Goal: Information Seeking & Learning: Compare options

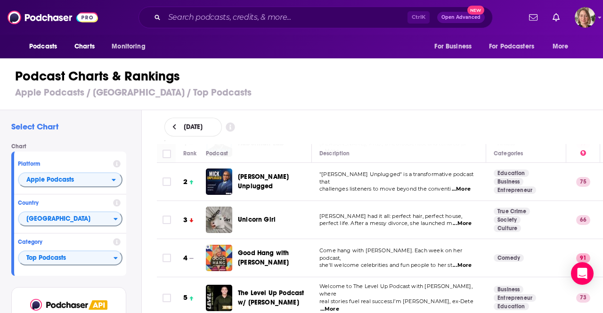
scroll to position [94, 0]
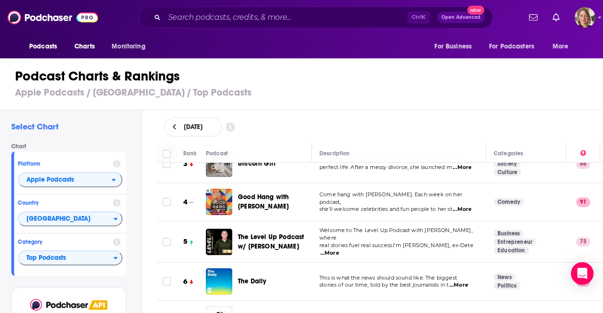
click at [374, 95] on h3 "Apple Podcasts / United States / Top Podcasts" at bounding box center [305, 93] width 581 height 12
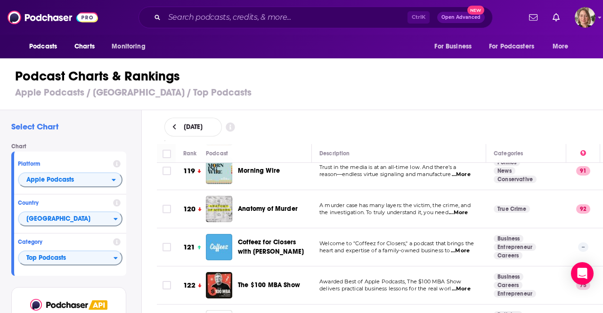
scroll to position [4663, 0]
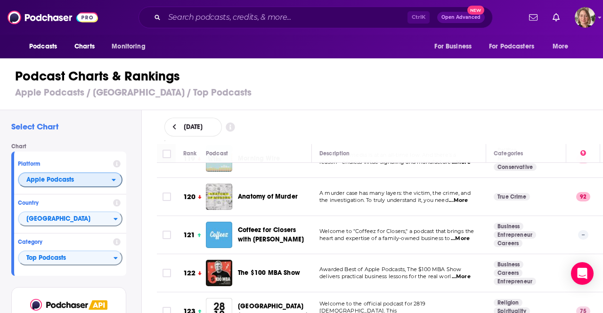
click at [69, 182] on span "Apple Podcasts" at bounding box center [50, 180] width 48 height 7
click at [71, 208] on span "Spotify" at bounding box center [70, 209] width 92 height 6
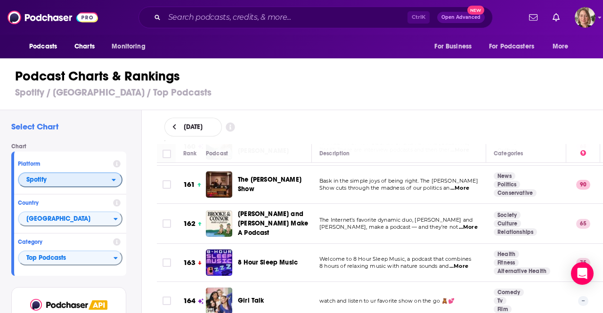
scroll to position [6264, 0]
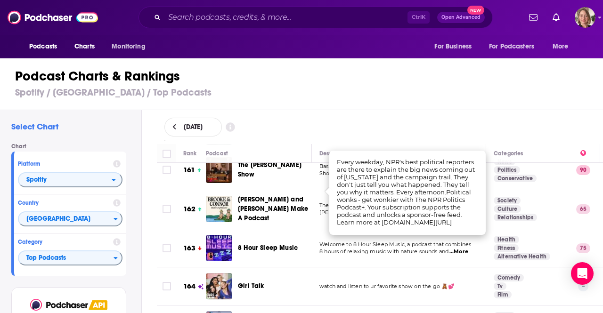
click at [379, 123] on div "[DATE]" at bounding box center [379, 127] width 431 height 19
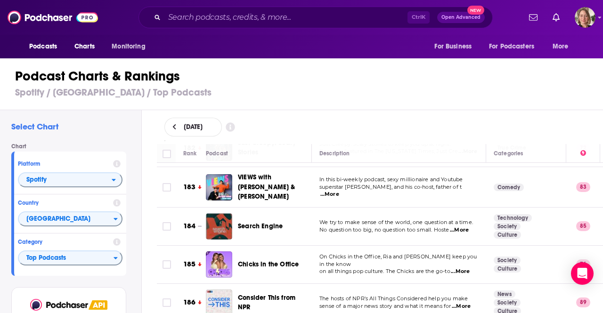
scroll to position [7112, 0]
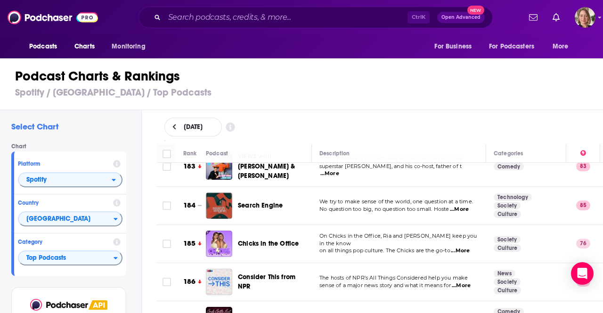
click at [390, 137] on div "[DATE]" at bounding box center [380, 127] width 462 height 34
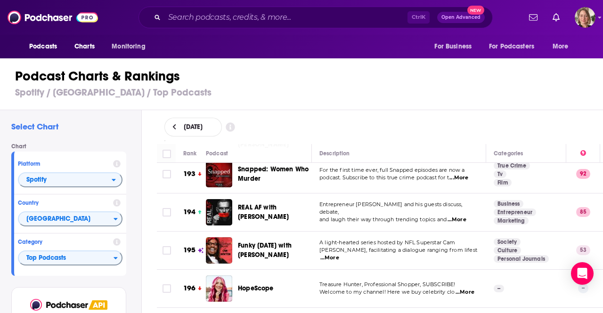
scroll to position [7502, 0]
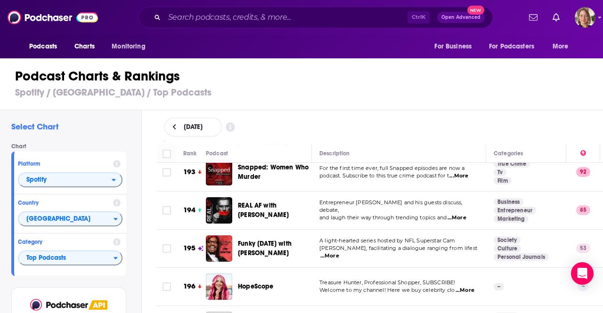
click at [189, 9] on div "Ctrl K Open Advanced New" at bounding box center [315, 18] width 354 height 22
click at [189, 19] on input "Search podcasts, credits, & more..." at bounding box center [285, 17] width 243 height 15
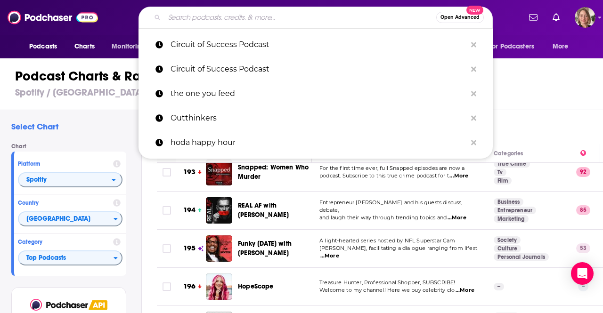
click at [189, 19] on input "Search podcasts, credits, & more..." at bounding box center [300, 17] width 272 height 15
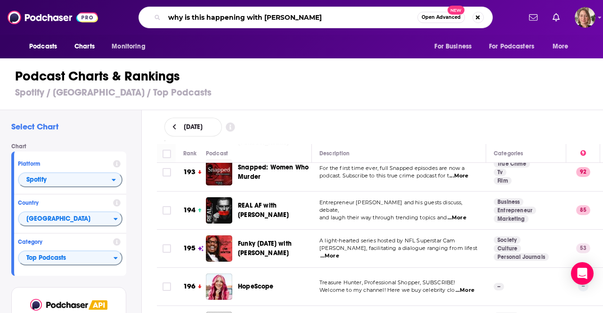
type input "why is this happening with [PERSON_NAME]"
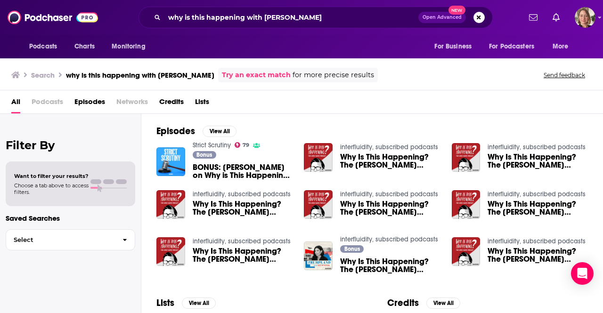
scroll to position [94, 0]
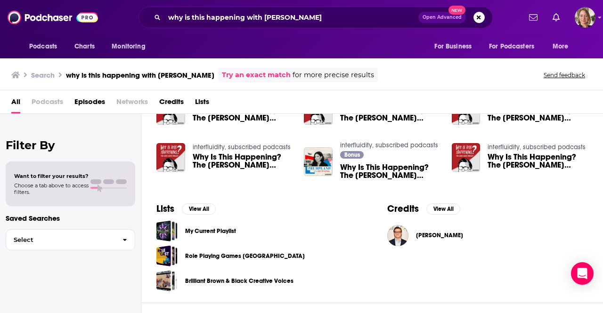
click at [215, 160] on span "Why Is This Happening? The Chris Hayes Podcast: Winning Progressive Change with…" at bounding box center [243, 161] width 100 height 16
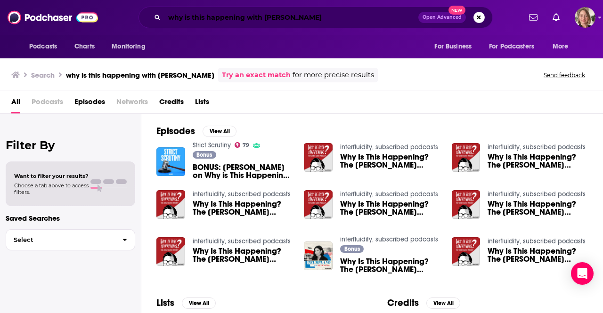
click at [236, 12] on input "why is this happening with [PERSON_NAME]" at bounding box center [291, 17] width 254 height 15
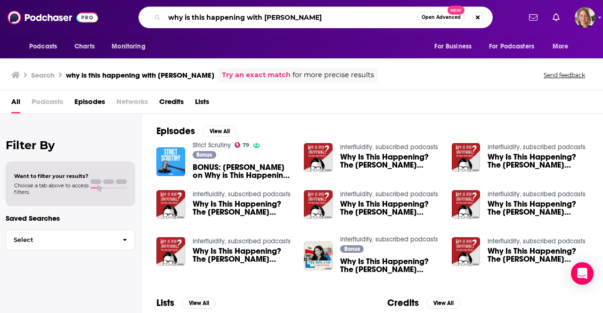
drag, startPoint x: 312, startPoint y: 13, endPoint x: 249, endPoint y: 21, distance: 63.6
click at [249, 21] on input "why is this happening with [PERSON_NAME]" at bounding box center [290, 17] width 253 height 15
type input "why is this happening?"
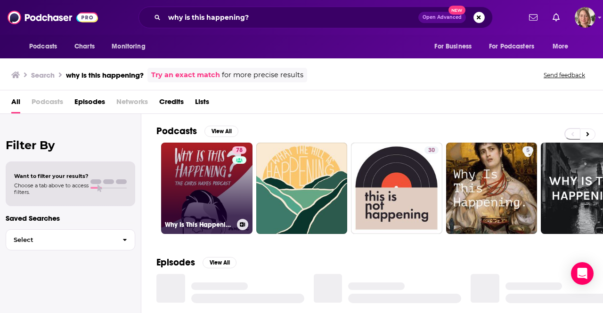
click at [235, 184] on div "78" at bounding box center [240, 182] width 16 height 73
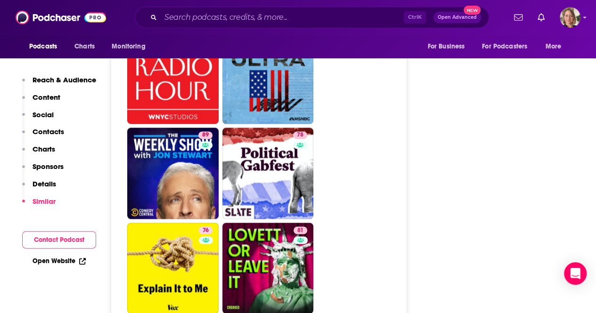
scroll to position [2496, 0]
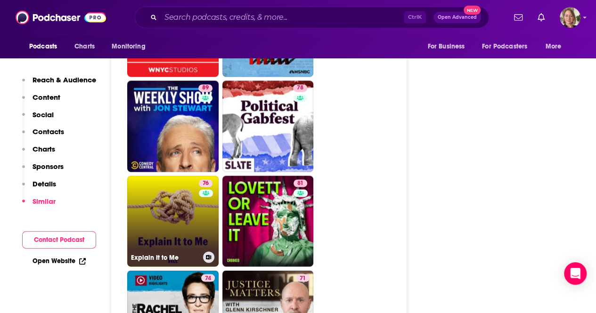
click at [171, 176] on link "76 Explain It to Me" at bounding box center [172, 221] width 91 height 91
type input "https://www.podchaser.com/podcasts/explain-it-to-me-38617"
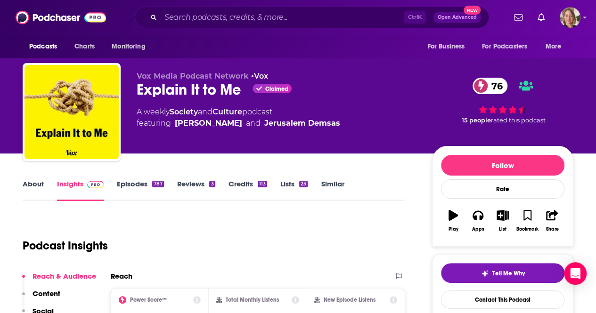
click at [26, 183] on link "About" at bounding box center [33, 190] width 21 height 22
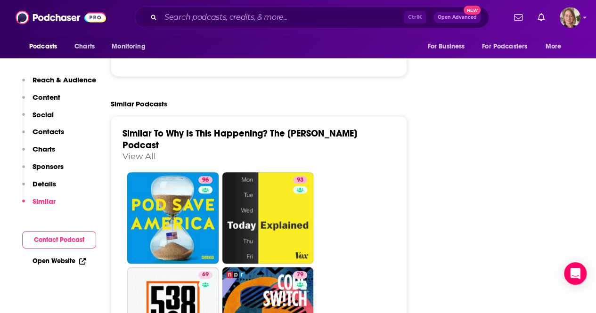
scroll to position [2025, 0]
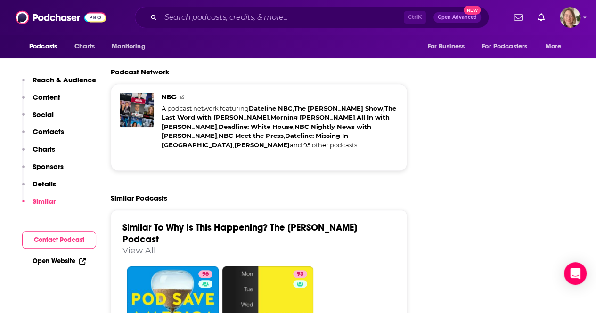
click at [129, 245] on link "View All" at bounding box center [138, 250] width 33 height 10
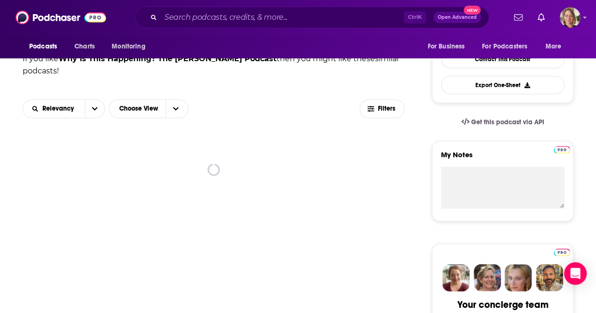
scroll to position [283, 0]
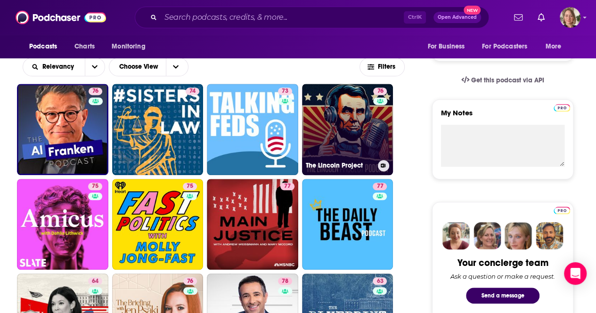
click at [315, 162] on h3 "The Lincoln Project" at bounding box center [340, 166] width 68 height 8
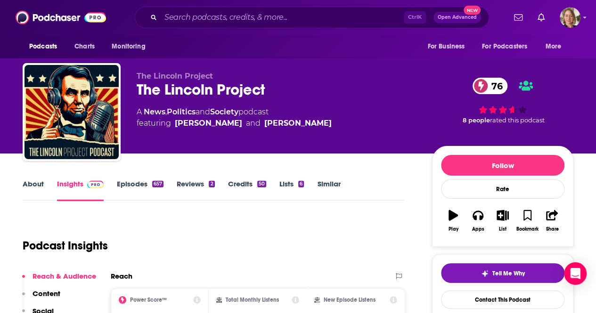
scroll to position [47, 0]
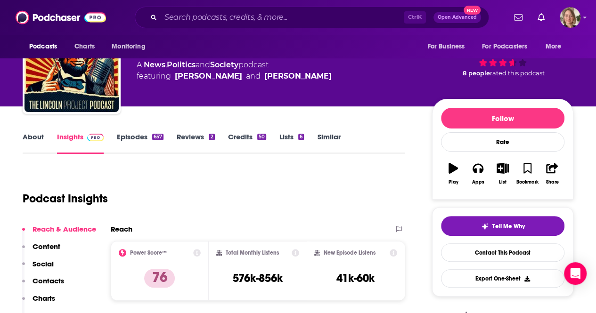
click at [36, 136] on link "About" at bounding box center [33, 143] width 21 height 22
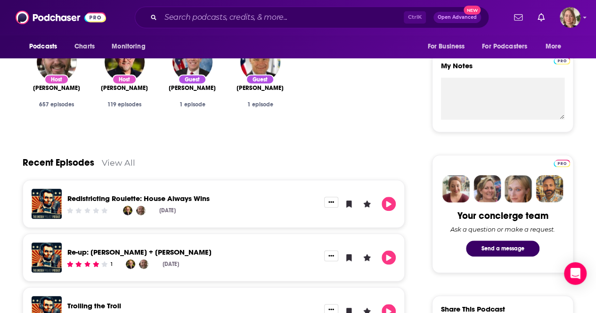
scroll to position [377, 0]
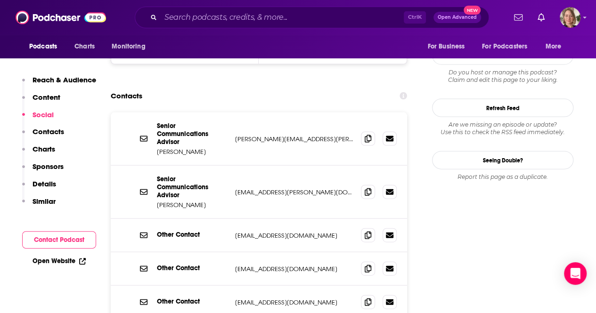
scroll to position [989, 0]
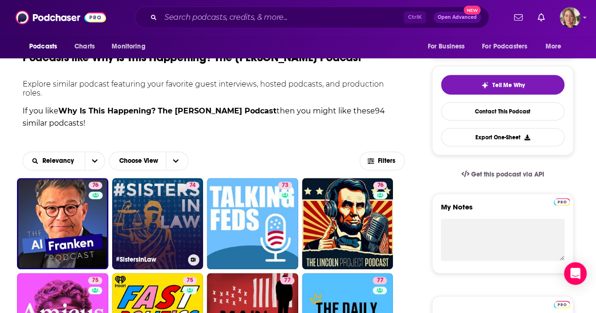
scroll to position [236, 0]
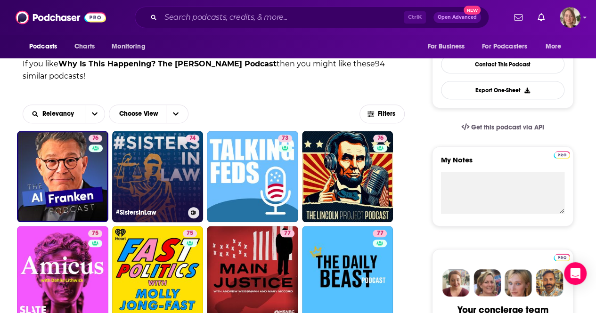
click at [166, 170] on link "74 #SistersInLaw" at bounding box center [157, 176] width 91 height 91
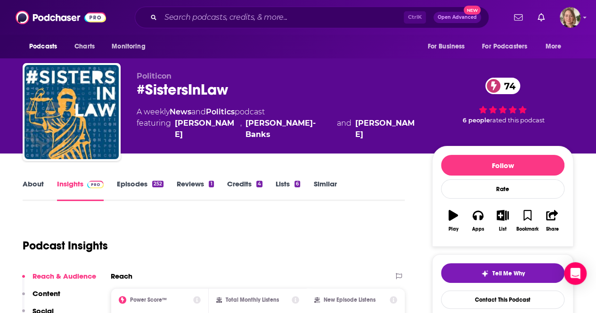
scroll to position [47, 0]
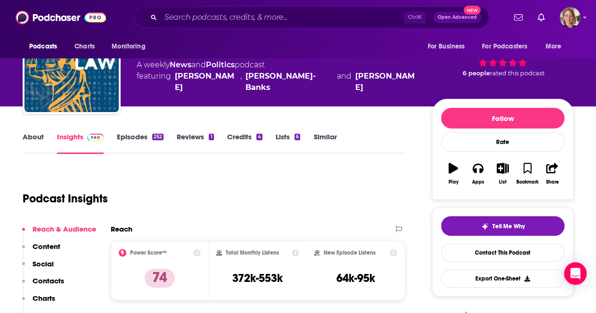
click at [37, 135] on link "About" at bounding box center [33, 143] width 21 height 22
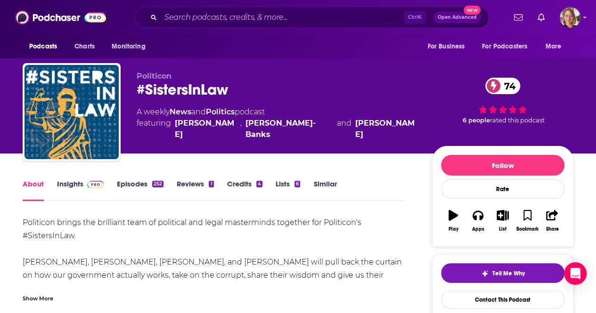
scroll to position [47, 0]
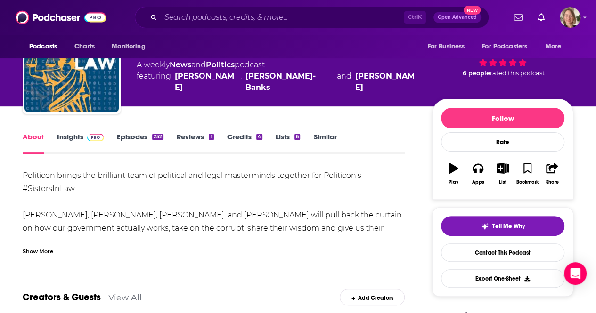
click at [32, 248] on div "Show More" at bounding box center [38, 250] width 31 height 9
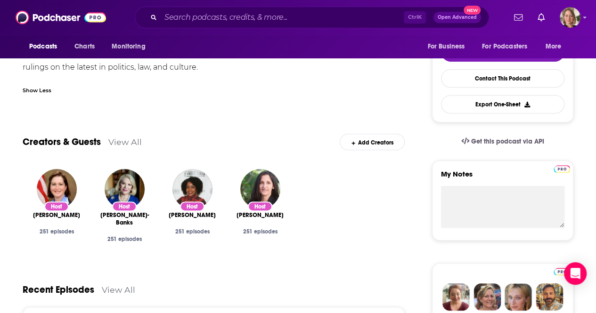
scroll to position [236, 0]
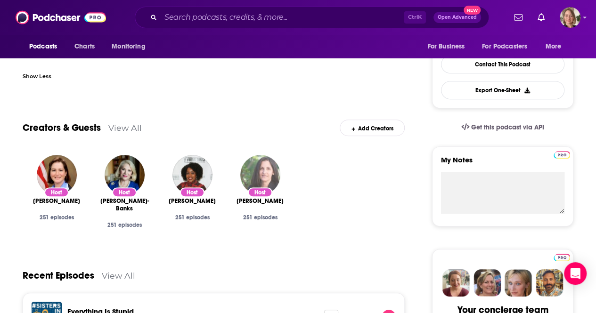
click at [260, 167] on img "Joyce Vance" at bounding box center [260, 175] width 40 height 40
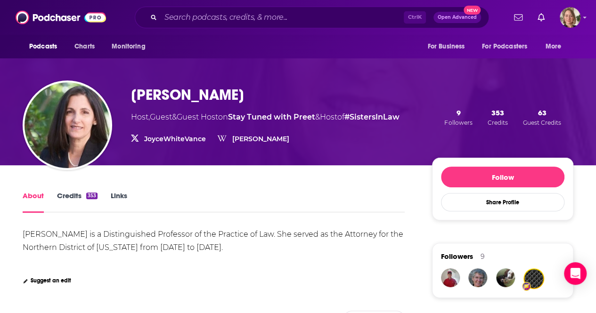
scroll to position [47, 0]
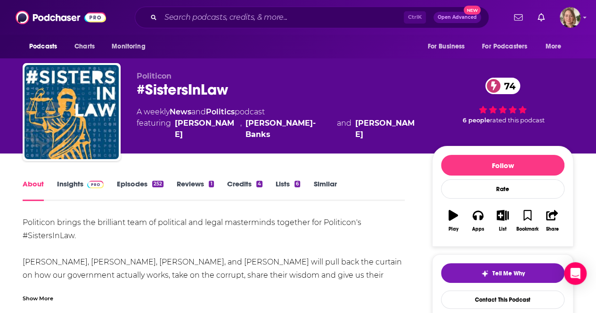
click at [66, 192] on link "Insights" at bounding box center [80, 190] width 47 height 22
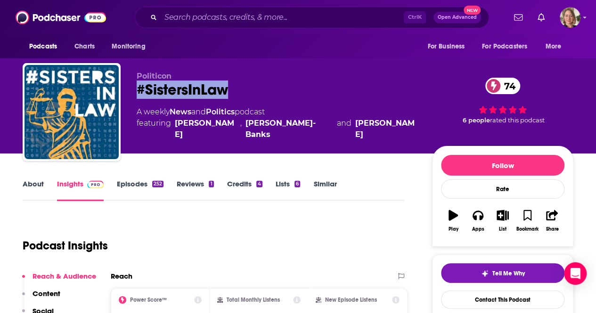
drag, startPoint x: 229, startPoint y: 91, endPoint x: 136, endPoint y: 88, distance: 92.8
click at [136, 88] on div "Politicon #SistersInLaw 74 A weekly News and Politics podcast featuring Barbara…" at bounding box center [298, 114] width 551 height 102
copy h2 "#SistersInLaw"
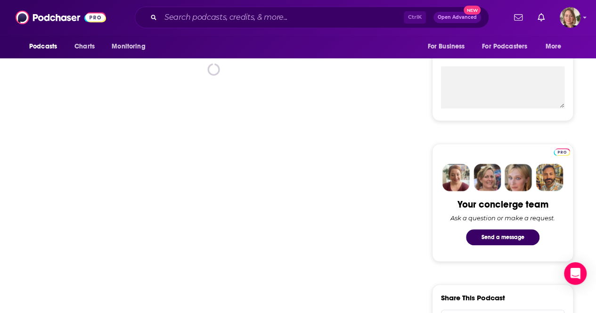
scroll to position [283, 0]
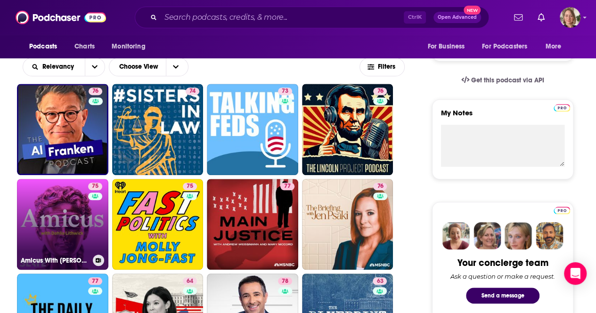
click at [40, 223] on link "75 Amicus With Dahlia Lithwick | Law, justice, and the courts" at bounding box center [62, 224] width 91 height 91
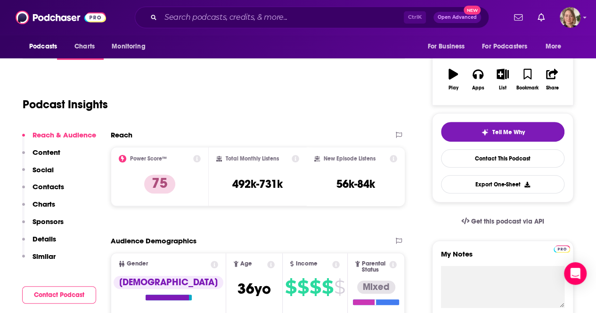
scroll to position [47, 0]
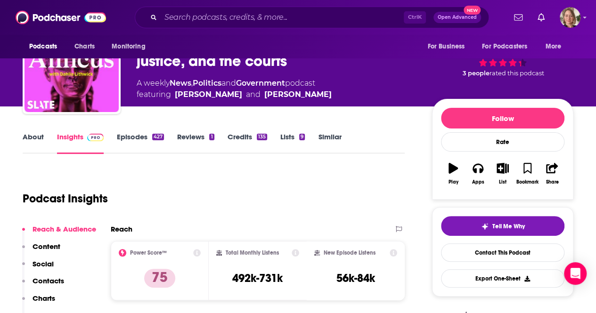
click at [41, 140] on link "About" at bounding box center [33, 143] width 21 height 22
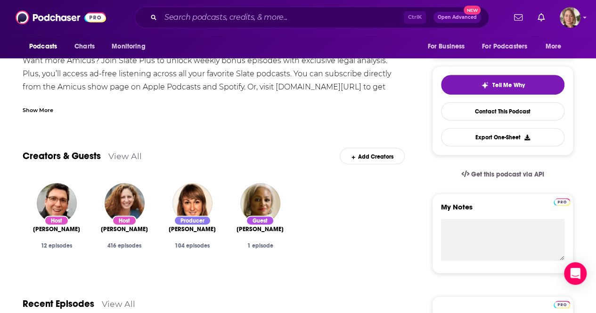
scroll to position [47, 0]
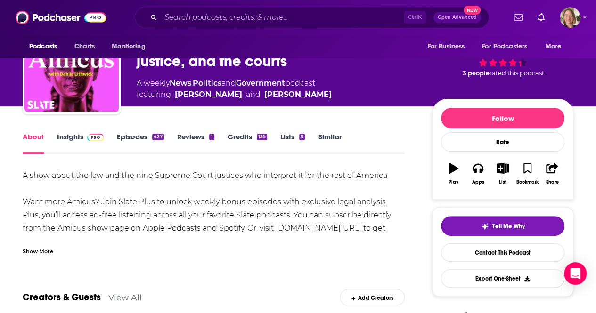
click at [127, 135] on link "Episodes 427" at bounding box center [140, 143] width 47 height 22
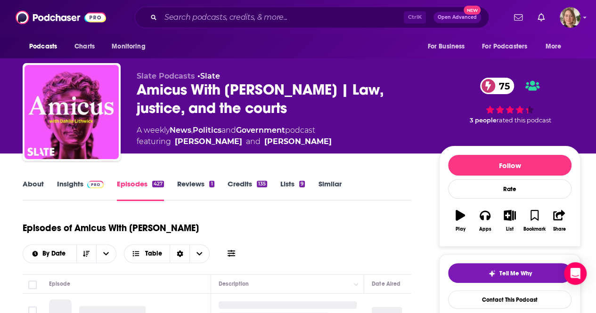
scroll to position [141, 0]
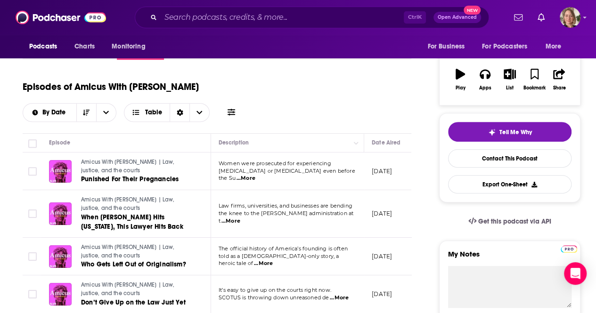
click at [255, 177] on span "...More" at bounding box center [245, 179] width 19 height 8
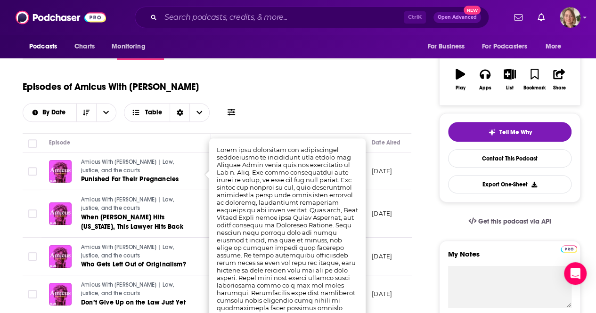
click at [347, 110] on div "Episodes of Amicus With Dahlia Lithwick By Date Table" at bounding box center [217, 98] width 389 height 47
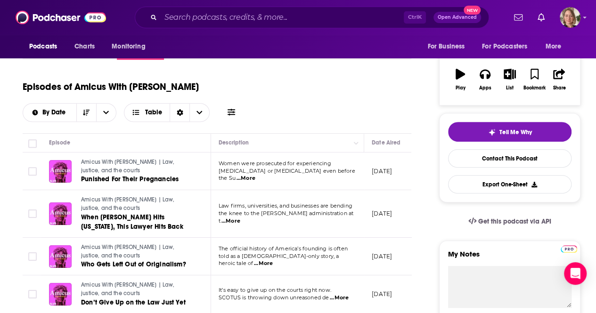
click at [240, 218] on span "...More" at bounding box center [230, 222] width 19 height 8
click at [341, 111] on div "Episodes of Amicus With Dahlia Lithwick By Date Table" at bounding box center [217, 98] width 389 height 47
click at [273, 262] on span "...More" at bounding box center [263, 264] width 19 height 8
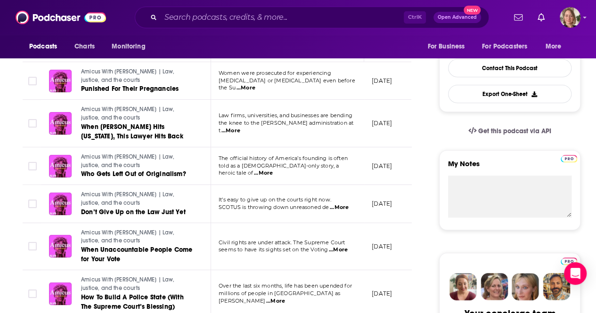
scroll to position [236, 0]
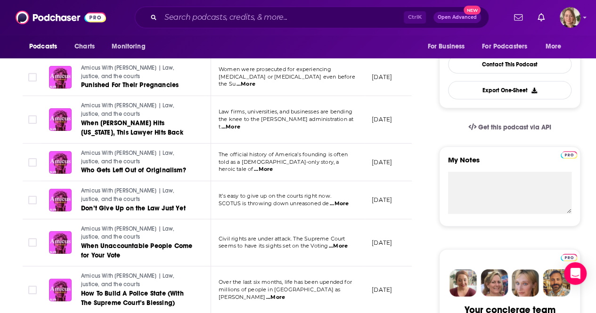
click at [338, 204] on span "...More" at bounding box center [339, 204] width 19 height 8
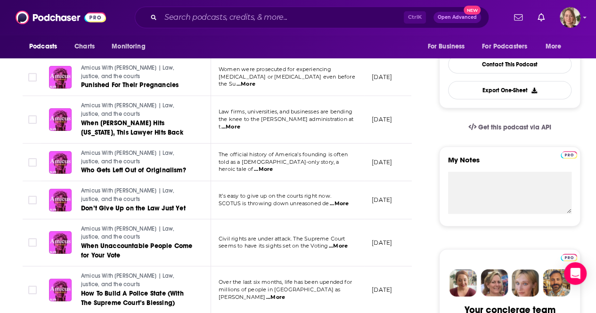
click at [337, 246] on span "...More" at bounding box center [338, 247] width 19 height 8
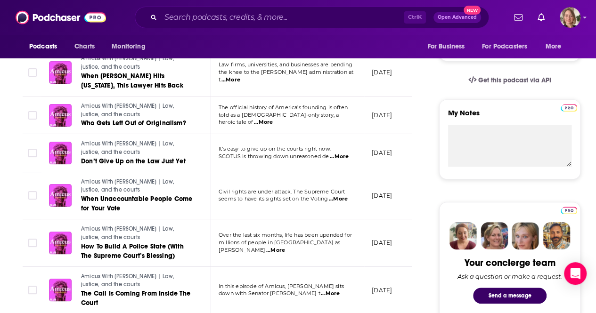
click at [285, 247] on span "...More" at bounding box center [275, 251] width 19 height 8
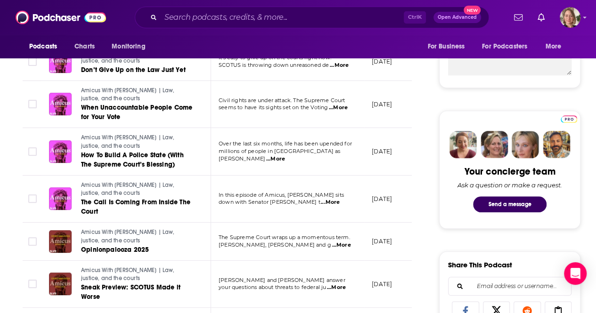
scroll to position [377, 0]
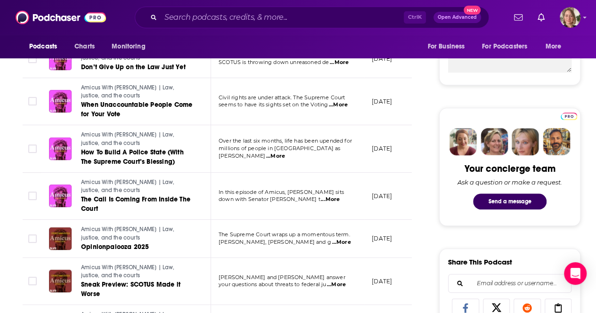
click at [340, 200] on span "...More" at bounding box center [330, 200] width 19 height 8
click at [334, 239] on span "...More" at bounding box center [341, 243] width 19 height 8
click at [340, 200] on span "...More" at bounding box center [330, 200] width 19 height 8
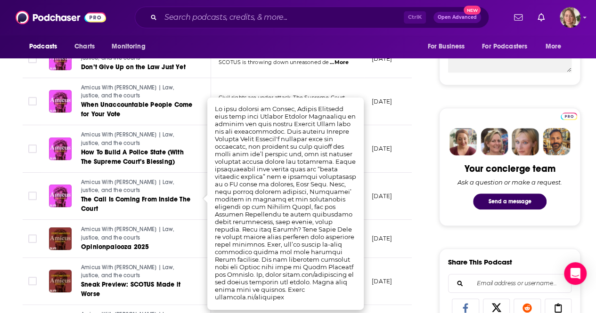
scroll to position [424, 0]
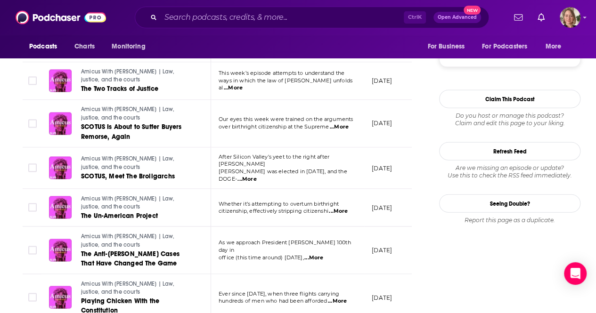
scroll to position [1130, 0]
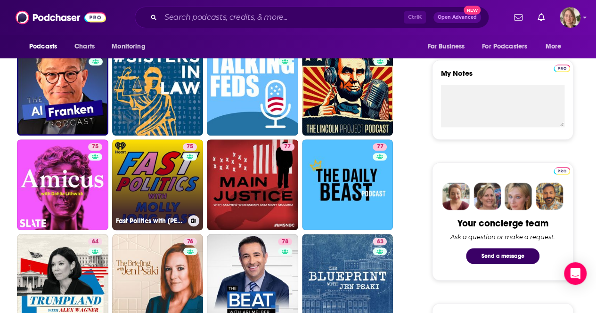
scroll to position [330, 0]
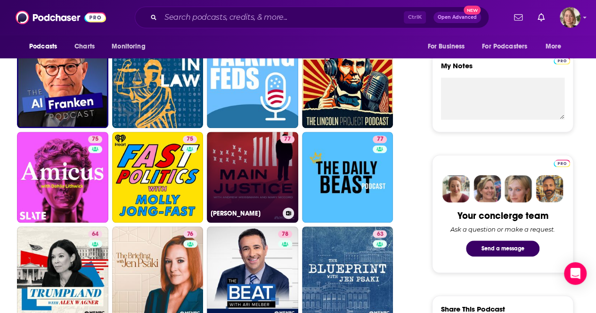
click at [247, 172] on link "77 Main Justice" at bounding box center [252, 177] width 91 height 91
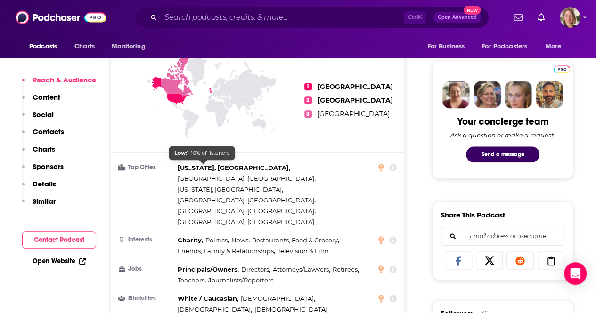
scroll to position [565, 0]
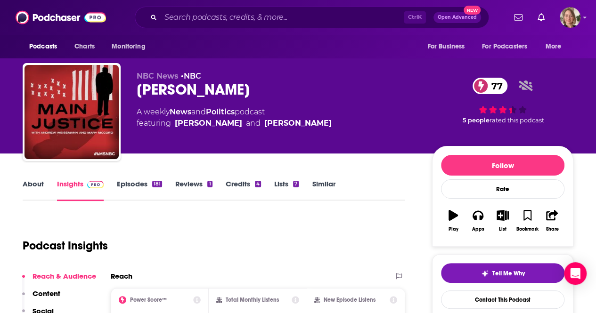
click at [32, 183] on link "About" at bounding box center [33, 190] width 21 height 22
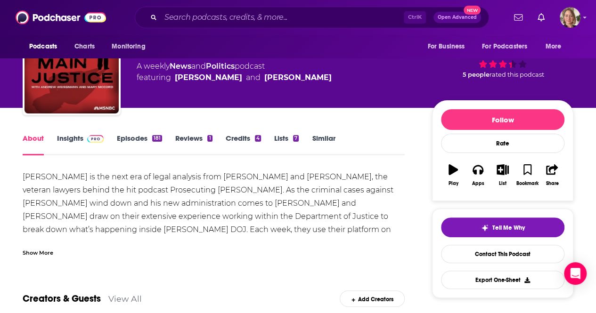
scroll to position [47, 0]
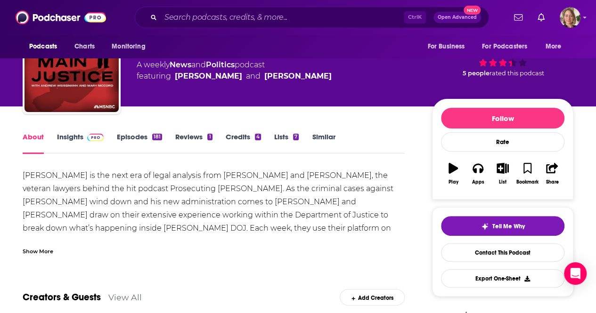
click at [24, 249] on div "Show More" at bounding box center [38, 250] width 31 height 9
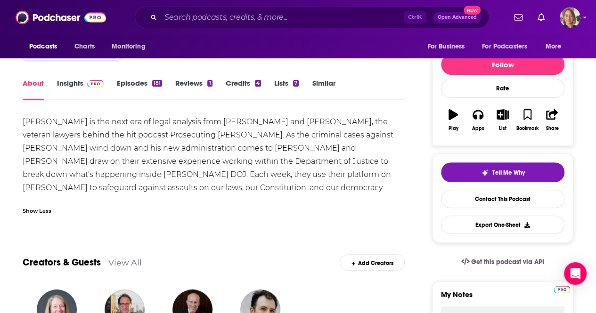
scroll to position [0, 0]
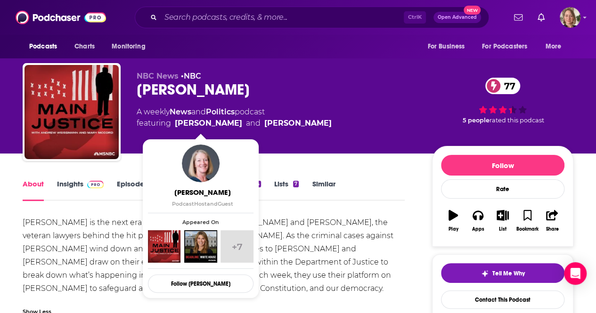
drag, startPoint x: 341, startPoint y: 121, endPoint x: 176, endPoint y: 123, distance: 164.9
click at [176, 123] on div "A weekly News and Politics podcast featuring [PERSON_NAME] and [PERSON_NAME]" at bounding box center [277, 117] width 280 height 23
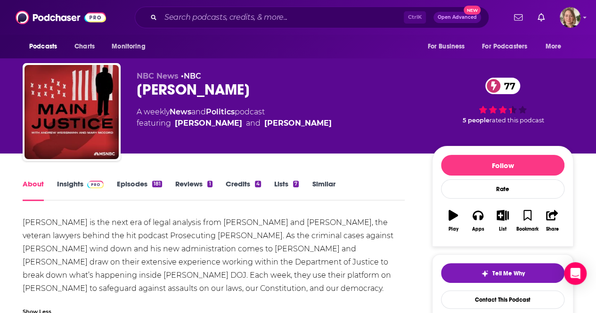
copy span "[PERSON_NAME] and [PERSON_NAME]"
click at [67, 187] on link "Insights" at bounding box center [80, 190] width 47 height 22
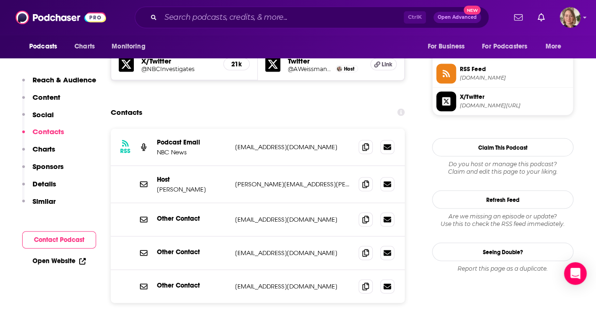
scroll to position [895, 0]
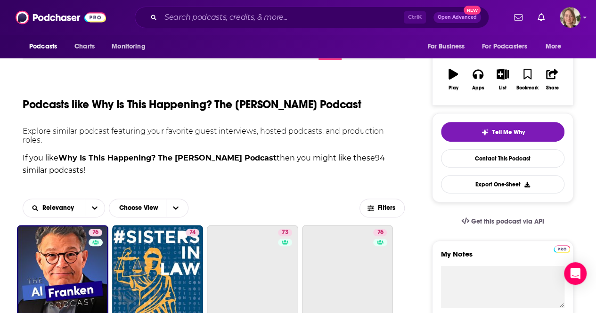
scroll to position [330, 0]
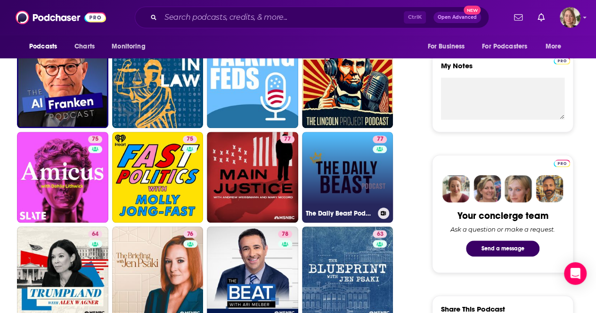
click at [344, 173] on link "77 The Daily Beast Podcast" at bounding box center [347, 177] width 91 height 91
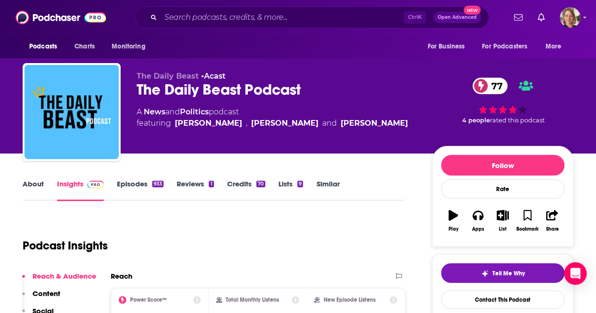
click at [36, 182] on link "About" at bounding box center [33, 190] width 21 height 22
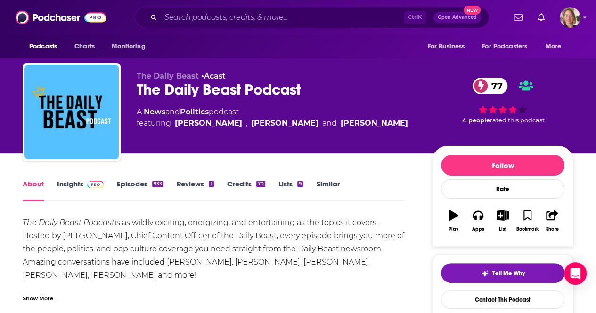
click at [134, 185] on link "Episodes 933" at bounding box center [140, 190] width 47 height 22
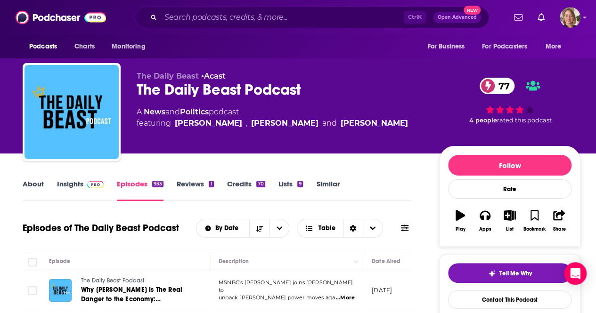
click at [28, 184] on link "About" at bounding box center [33, 190] width 21 height 22
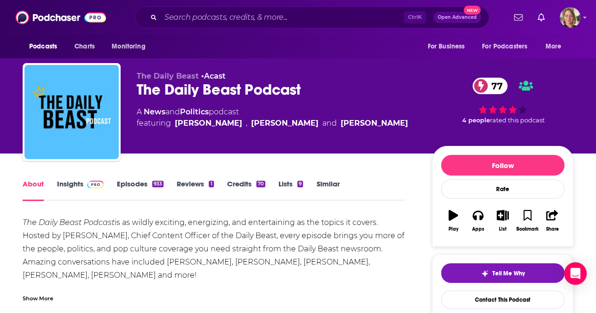
click at [82, 182] on link "Insights" at bounding box center [80, 190] width 47 height 22
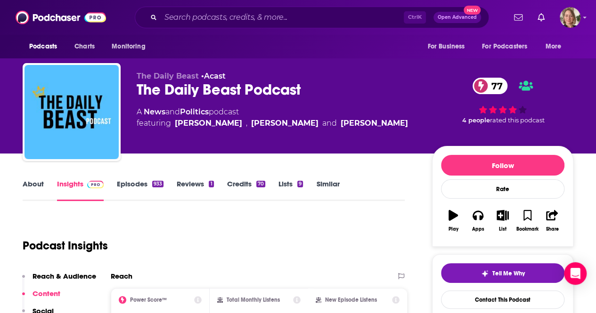
click at [24, 181] on link "About" at bounding box center [33, 190] width 21 height 22
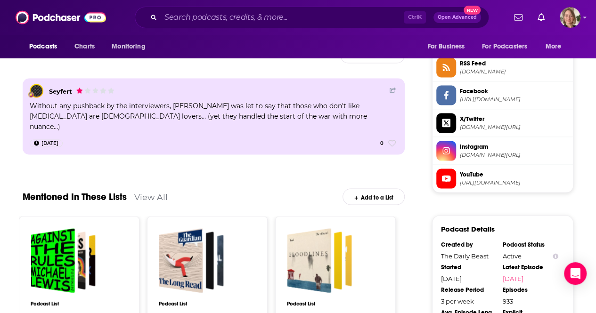
scroll to position [895, 0]
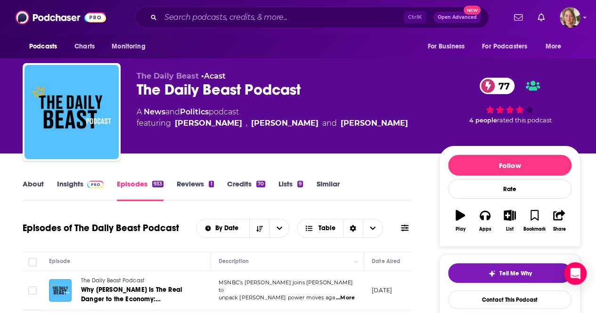
scroll to position [141, 0]
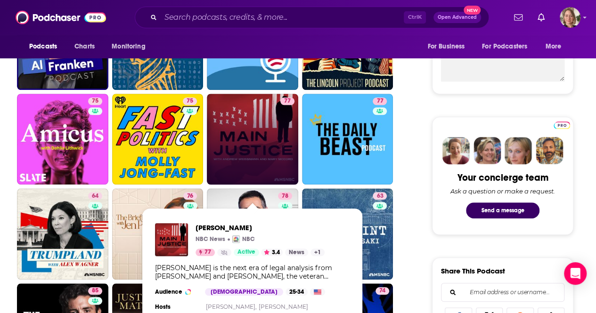
scroll to position [424, 0]
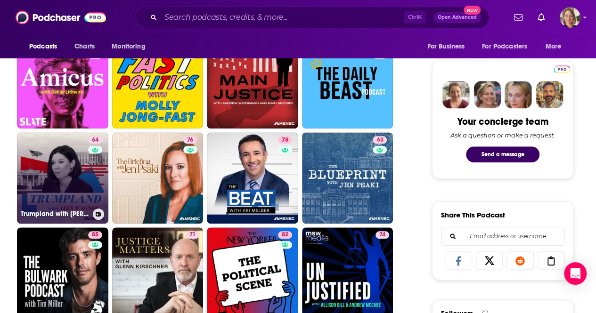
click at [57, 163] on link "64 Trumpland with [PERSON_NAME]" at bounding box center [62, 177] width 91 height 91
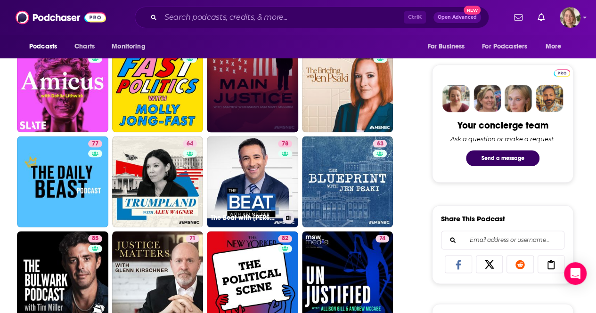
scroll to position [424, 0]
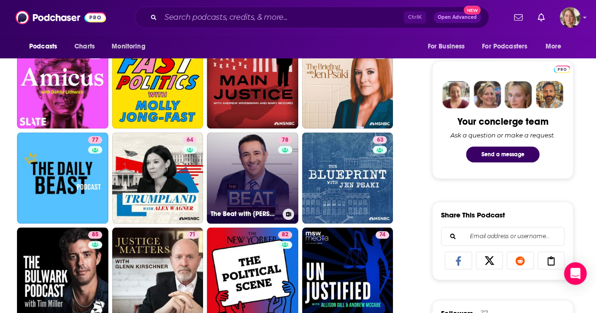
click at [259, 174] on link "78 The Beat with [PERSON_NAME]" at bounding box center [252, 177] width 91 height 91
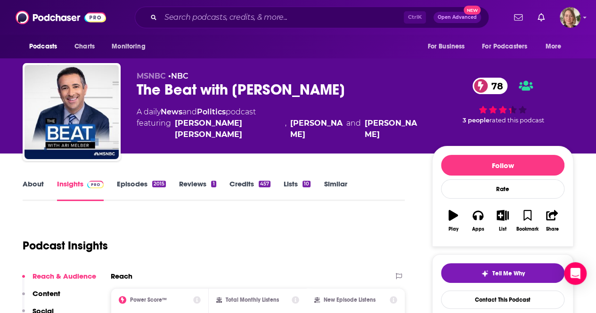
click at [35, 178] on div "About Insights Episodes 2015 Reviews 1 Credits 457 Lists 10 Similar" at bounding box center [214, 189] width 382 height 23
click at [36, 185] on link "About" at bounding box center [33, 190] width 21 height 22
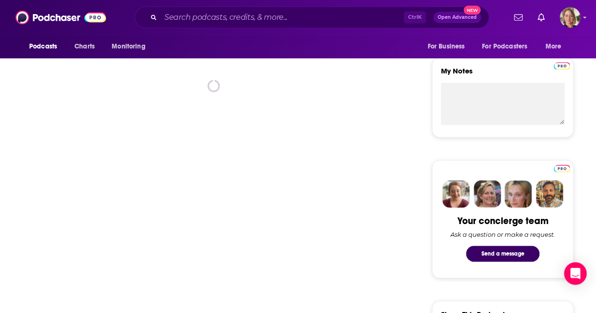
scroll to position [330, 0]
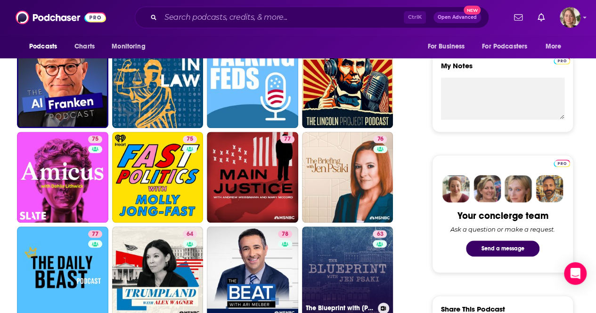
click at [328, 259] on link "63 The Blueprint with [PERSON_NAME]" at bounding box center [347, 272] width 91 height 91
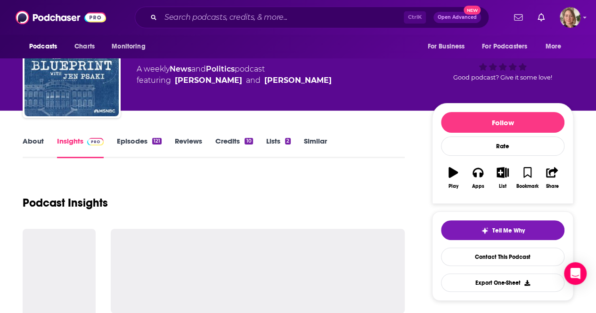
scroll to position [47, 0]
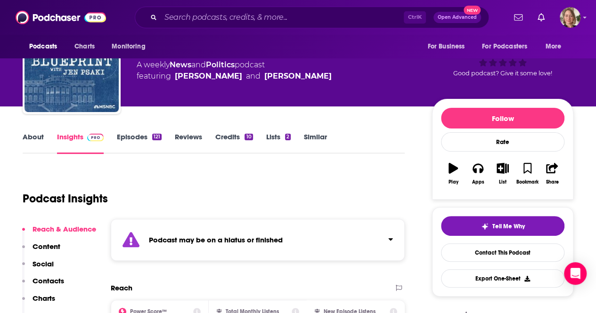
click at [30, 138] on link "About" at bounding box center [33, 143] width 21 height 22
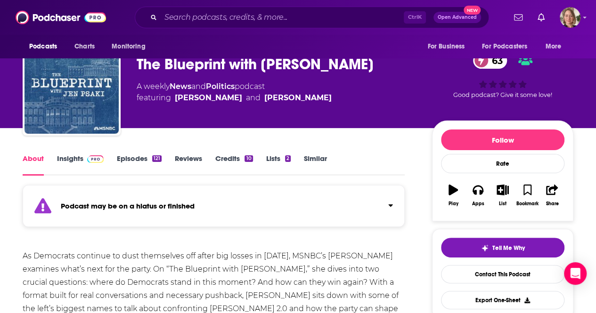
scroll to position [47, 0]
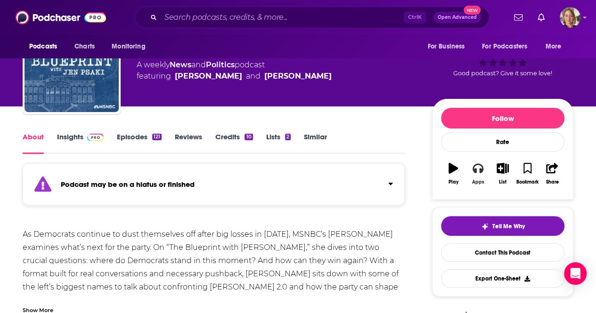
click at [473, 170] on icon "button" at bounding box center [477, 168] width 10 height 9
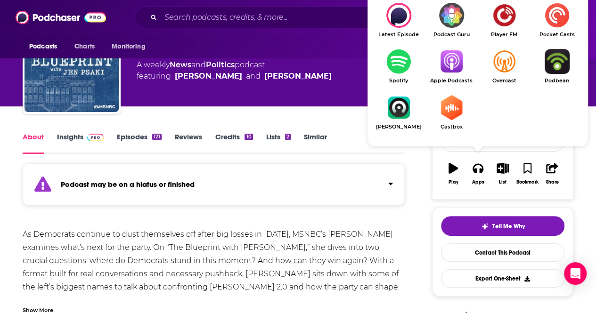
click at [463, 92] on ul "Latest Episode Podcast Guru Player FM Pocket Casts Spotify Apple Podcasts Overc…" at bounding box center [477, 72] width 211 height 139
click at [447, 76] on link "Apple Podcasts" at bounding box center [451, 66] width 53 height 35
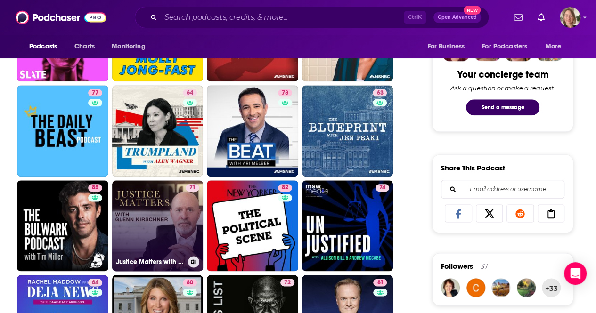
scroll to position [518, 0]
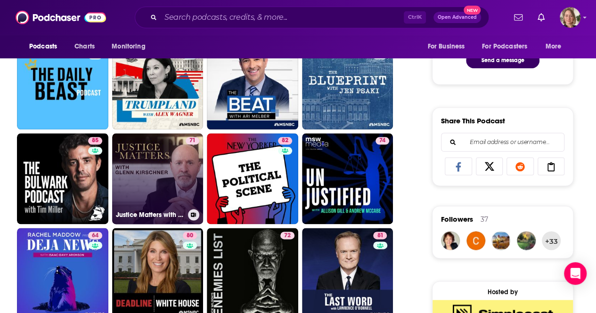
click at [159, 180] on link "71 Justice Matters with [PERSON_NAME]" at bounding box center [157, 178] width 91 height 91
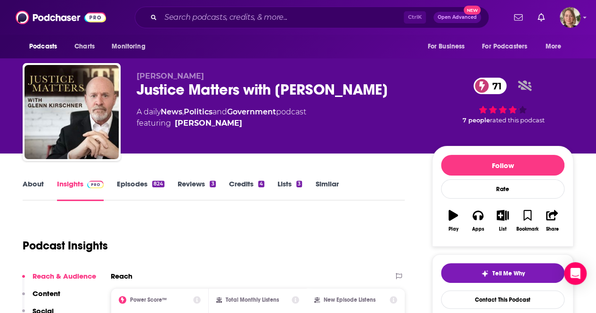
click at [37, 182] on link "About" at bounding box center [33, 190] width 21 height 22
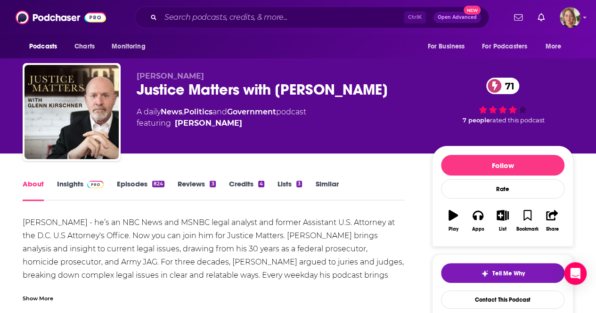
click at [38, 296] on div "Show More" at bounding box center [38, 297] width 31 height 9
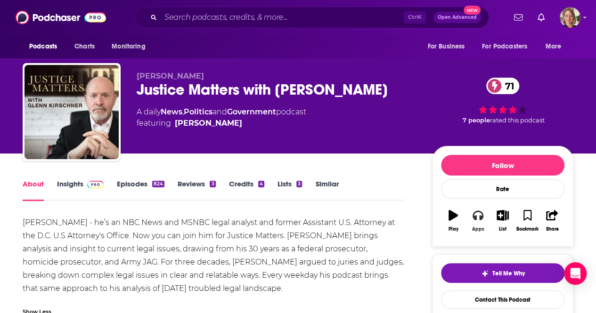
click at [484, 224] on button "Apps" at bounding box center [477, 221] width 24 height 34
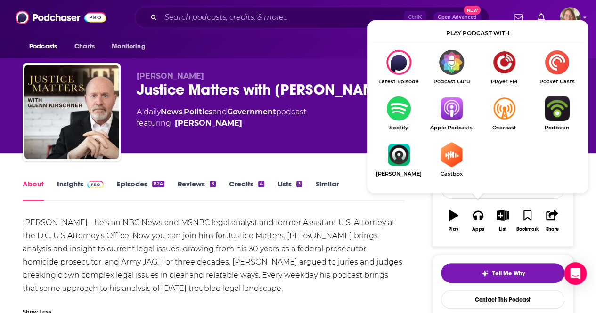
click at [448, 119] on img "Show Listen On dropdown" at bounding box center [451, 108] width 53 height 25
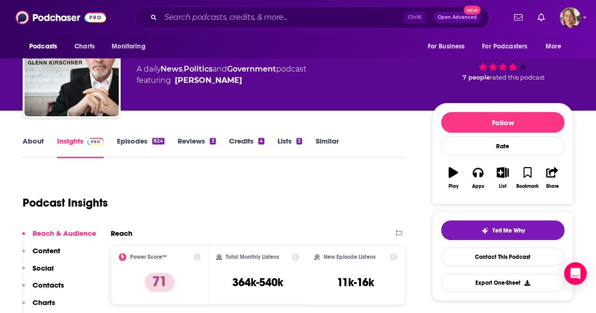
scroll to position [47, 0]
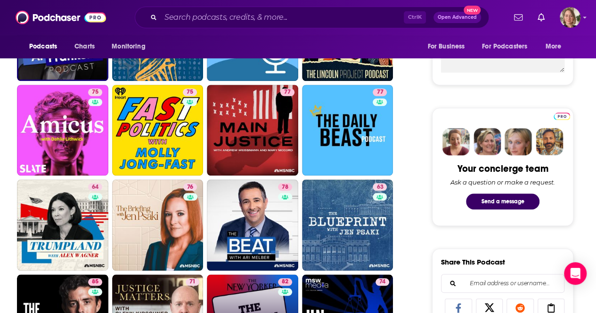
scroll to position [518, 0]
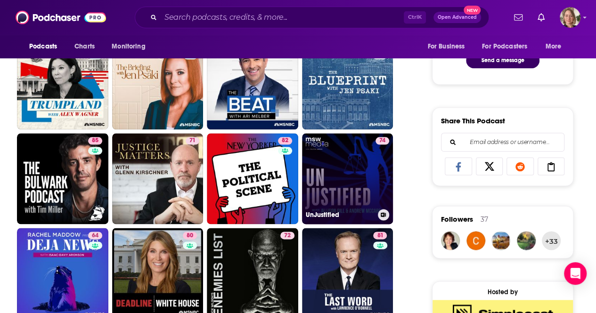
click at [354, 160] on link "74 UnJustified" at bounding box center [347, 178] width 91 height 91
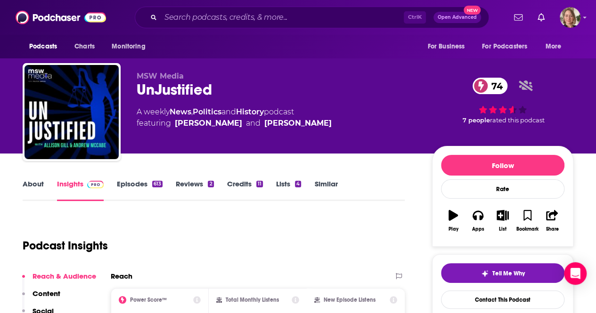
click at [25, 180] on link "About" at bounding box center [33, 190] width 21 height 22
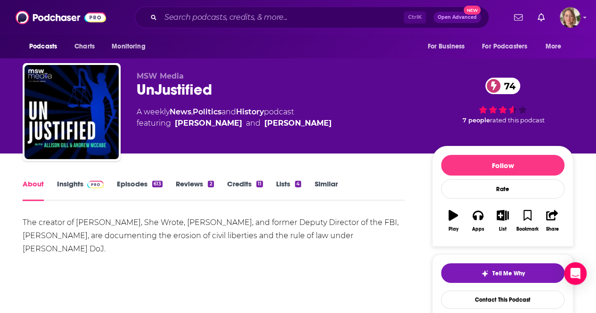
scroll to position [47, 0]
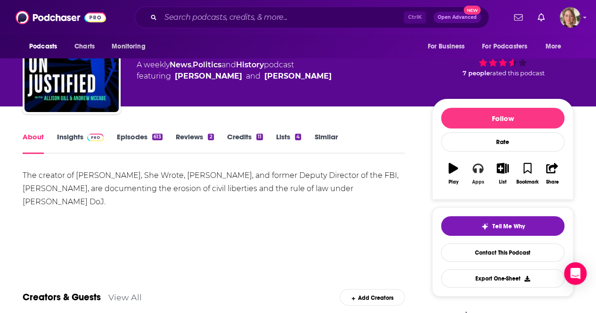
click at [478, 171] on icon "button" at bounding box center [477, 168] width 10 height 10
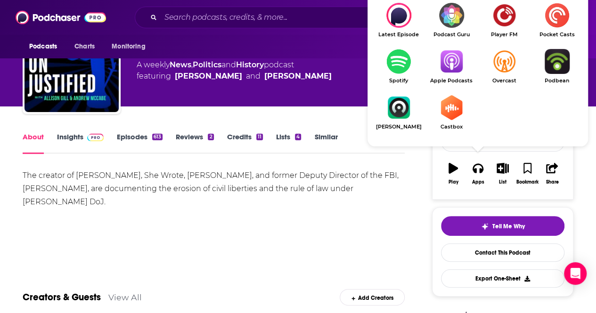
click at [456, 69] on img "Show Listen On dropdown" at bounding box center [451, 61] width 53 height 25
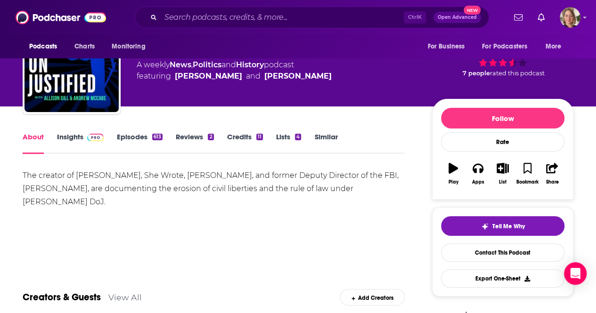
scroll to position [0, 0]
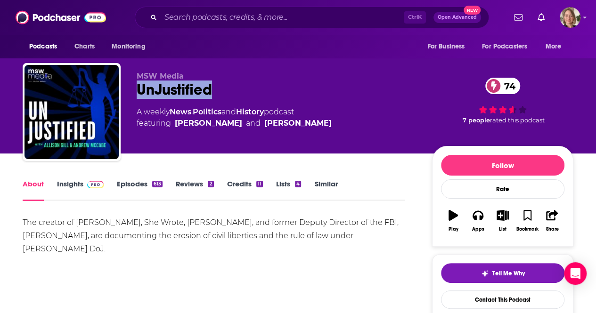
drag, startPoint x: 214, startPoint y: 89, endPoint x: 136, endPoint y: 96, distance: 78.5
click at [136, 96] on div "MSW Media UnJustified 74 A weekly News , Politics and History podcast featuring…" at bounding box center [298, 114] width 551 height 102
copy h1 "UnJustified"
click at [67, 185] on link "Insights" at bounding box center [80, 190] width 47 height 22
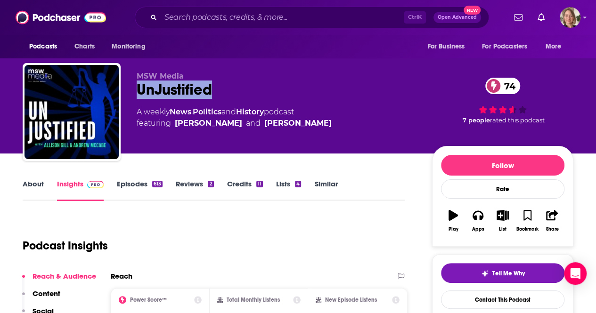
drag, startPoint x: 208, startPoint y: 89, endPoint x: 138, endPoint y: 91, distance: 70.2
click at [138, 91] on div "UnJustified 74" at bounding box center [277, 90] width 280 height 18
copy h2 "UnJustified"
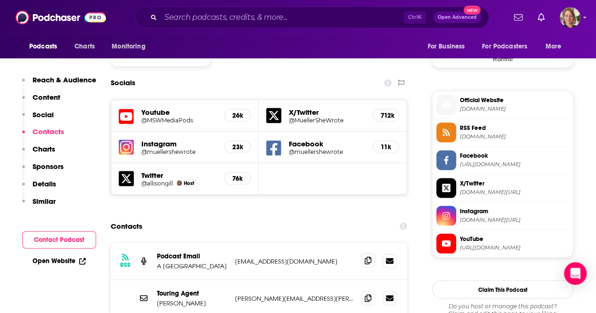
scroll to position [848, 0]
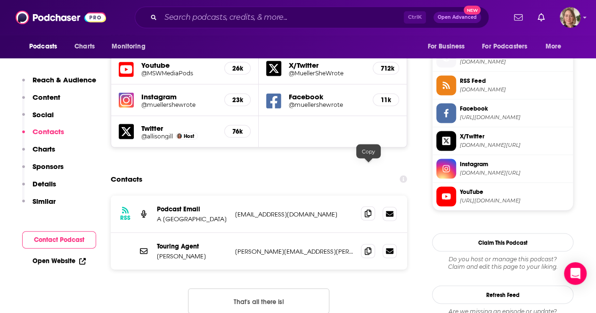
click at [369, 210] on icon at bounding box center [368, 214] width 7 height 8
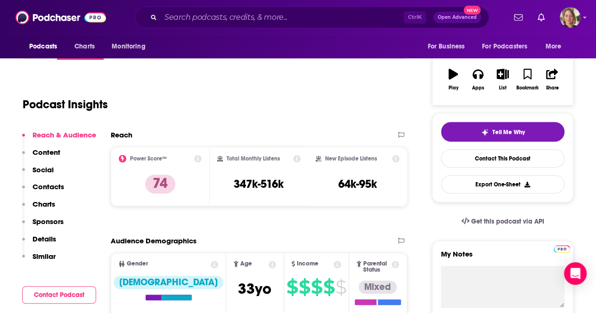
scroll to position [0, 0]
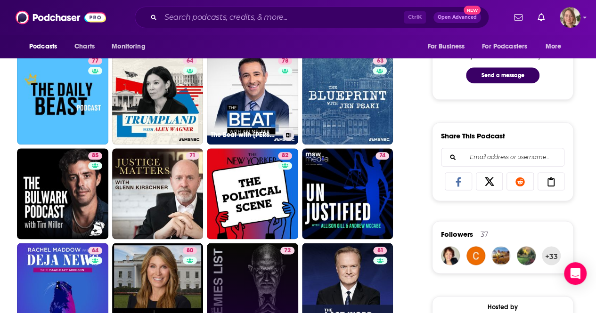
scroll to position [565, 0]
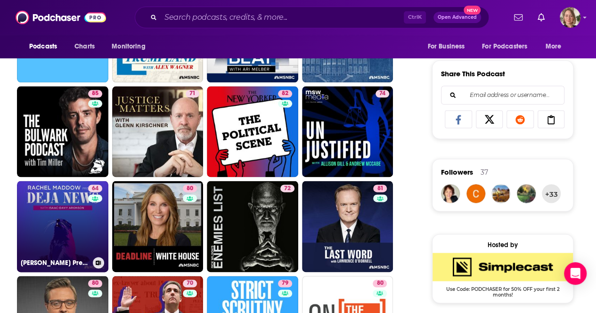
click at [76, 219] on link "64 [PERSON_NAME] Presents: Déjà News" at bounding box center [62, 226] width 91 height 91
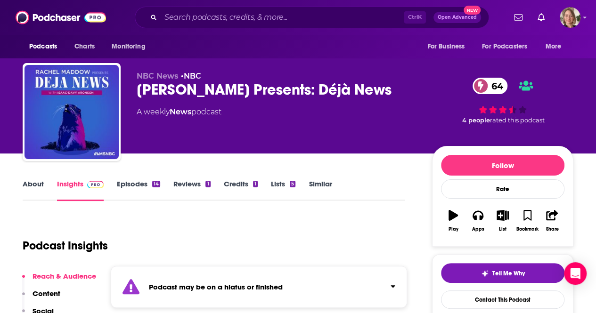
scroll to position [94, 0]
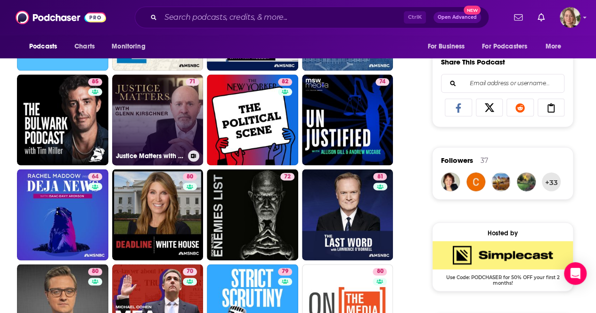
scroll to position [612, 0]
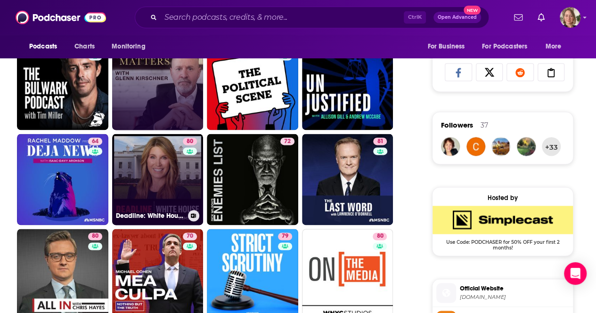
click at [171, 166] on link "80 Deadline: White House" at bounding box center [157, 179] width 91 height 91
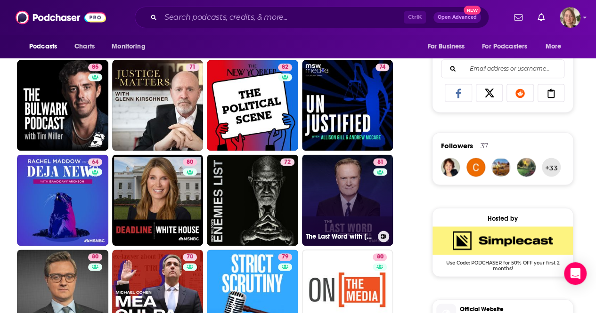
scroll to position [612, 0]
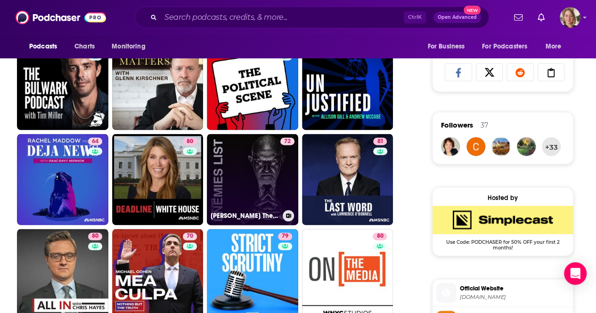
click at [253, 172] on link "72 [PERSON_NAME] The Enemies List" at bounding box center [252, 179] width 91 height 91
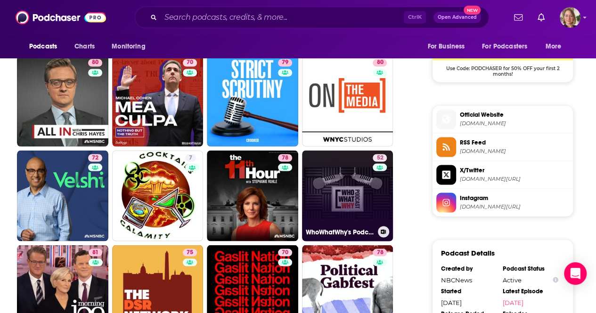
scroll to position [801, 0]
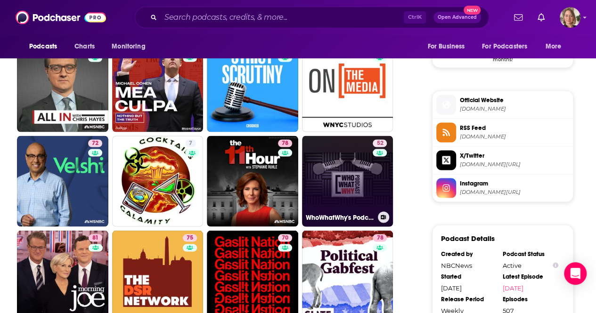
click at [357, 185] on link "52 WhoWhatWhy's Podcasts" at bounding box center [347, 181] width 91 height 91
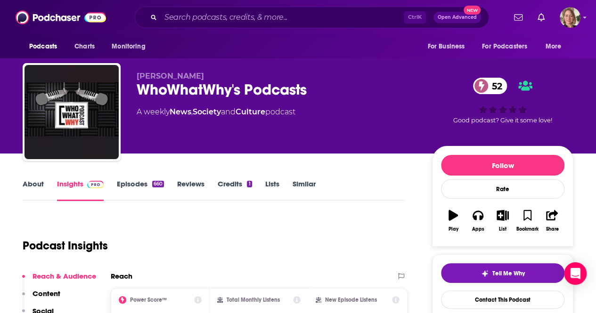
scroll to position [141, 0]
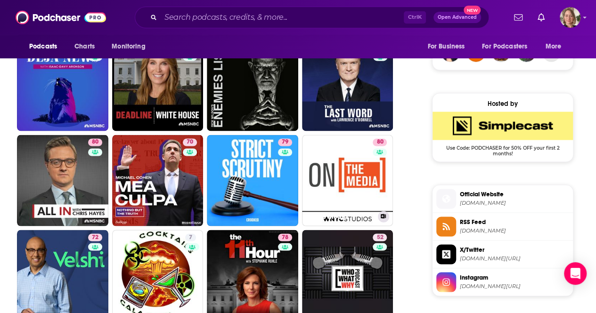
scroll to position [848, 0]
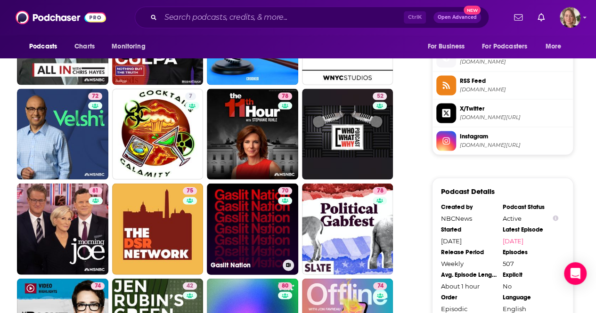
click at [257, 190] on link "70 Gaslit Nation" at bounding box center [252, 228] width 91 height 91
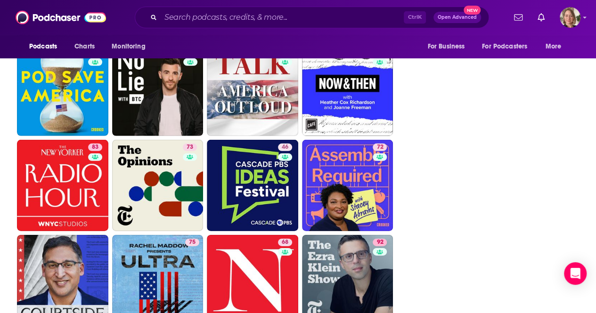
scroll to position [1460, 0]
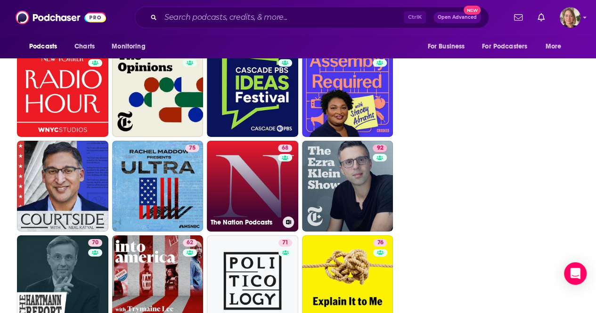
click at [240, 165] on link "68 The Nation Podcasts" at bounding box center [252, 186] width 91 height 91
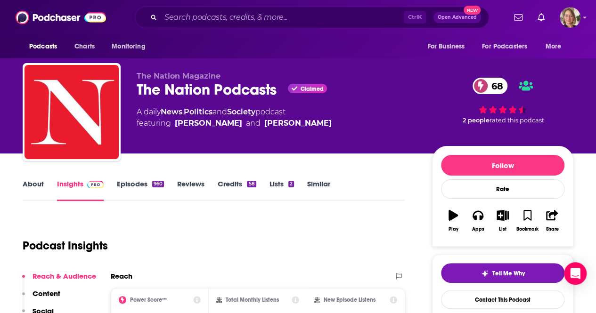
click at [35, 183] on link "About" at bounding box center [33, 190] width 21 height 22
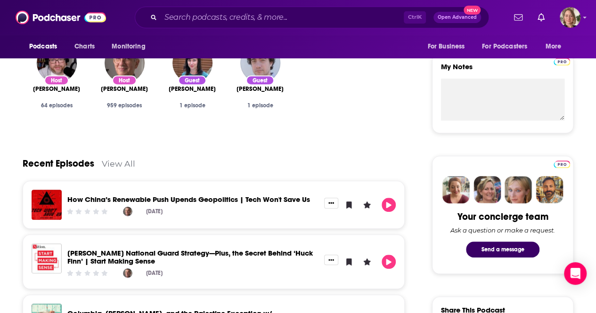
scroll to position [47, 0]
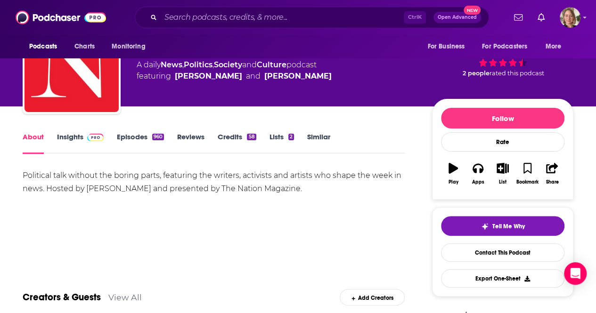
click at [71, 138] on link "Insights" at bounding box center [80, 143] width 47 height 22
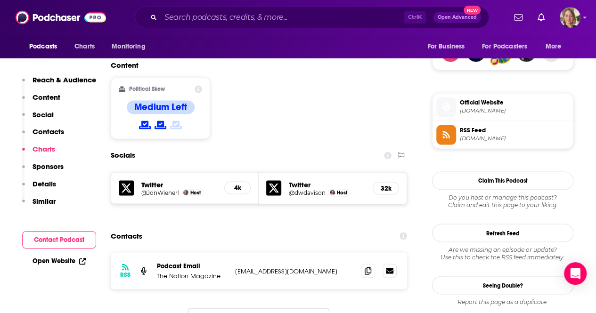
scroll to position [801, 0]
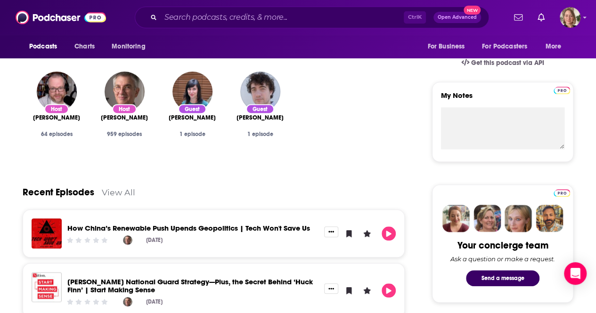
scroll to position [283, 0]
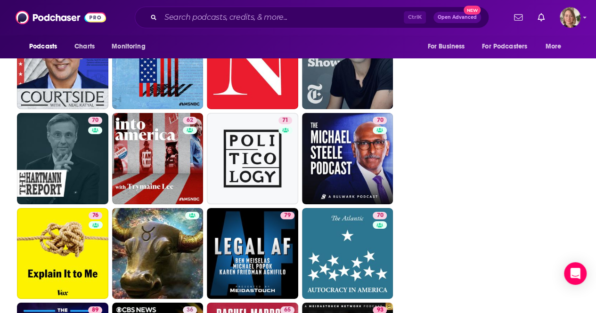
scroll to position [1554, 0]
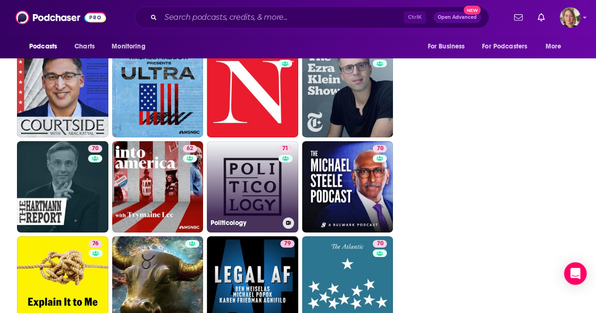
click at [245, 198] on link "71 Politicology" at bounding box center [252, 186] width 91 height 91
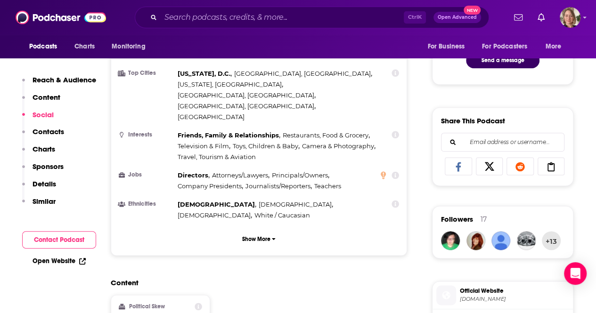
scroll to position [659, 0]
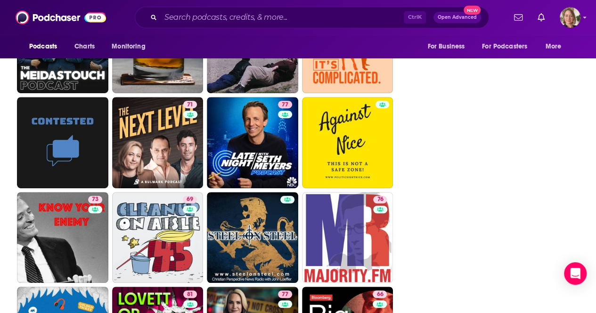
scroll to position [2072, 0]
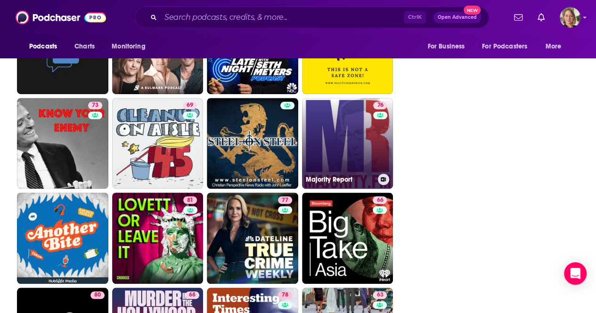
click at [369, 146] on link "76 Majority Report" at bounding box center [347, 143] width 91 height 91
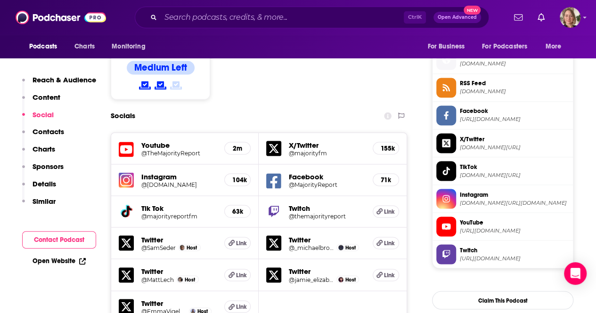
scroll to position [471, 0]
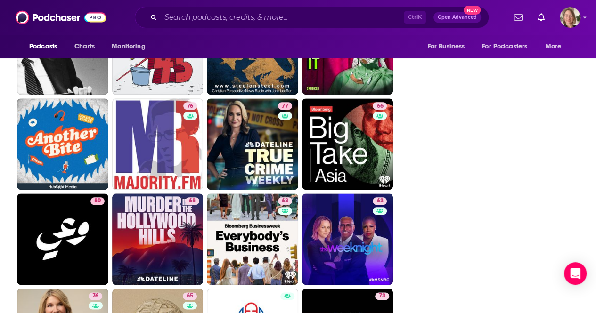
scroll to position [2072, 0]
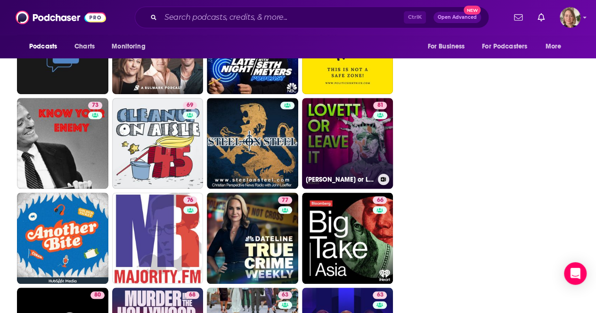
click at [359, 131] on link "81 [PERSON_NAME] or Leave It" at bounding box center [347, 143] width 91 height 91
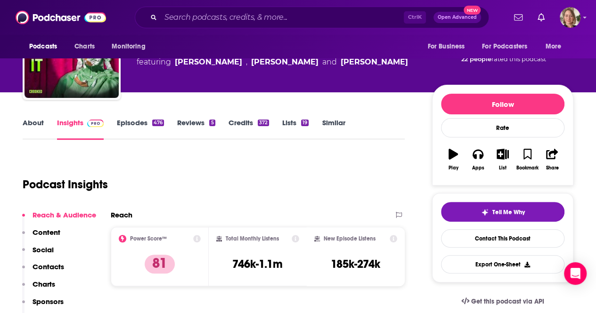
scroll to position [94, 0]
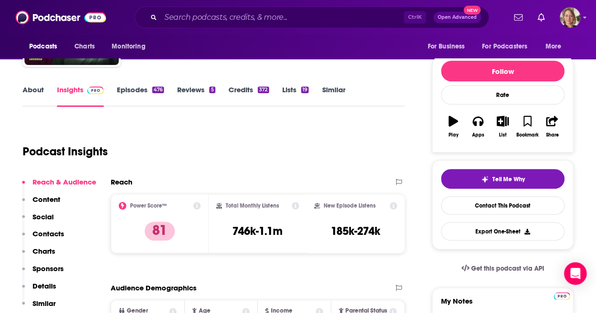
click at [34, 92] on link "About" at bounding box center [33, 96] width 21 height 22
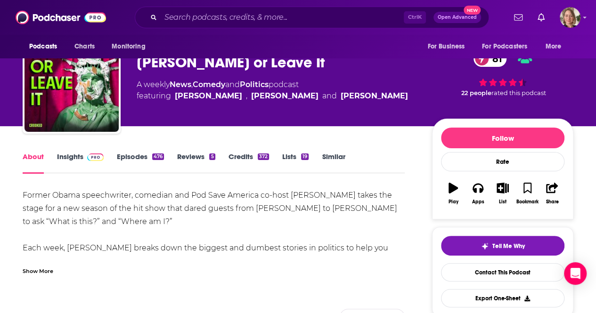
scroll to position [47, 0]
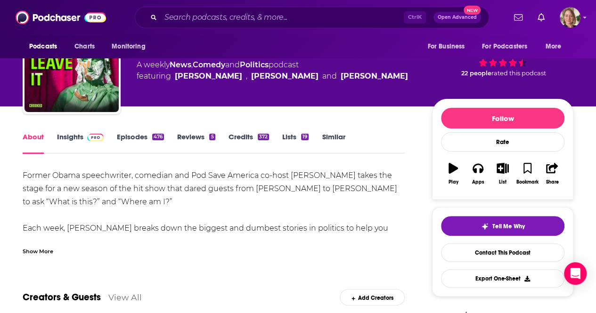
click at [74, 138] on link "Insights" at bounding box center [80, 143] width 47 height 22
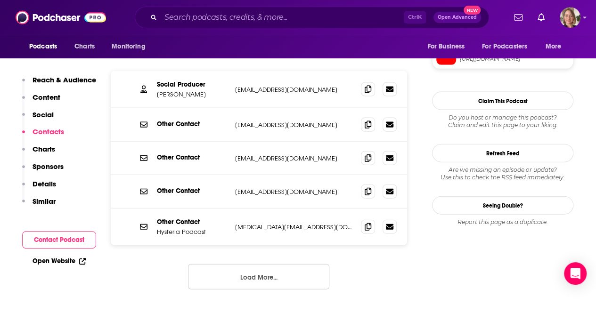
scroll to position [801, 0]
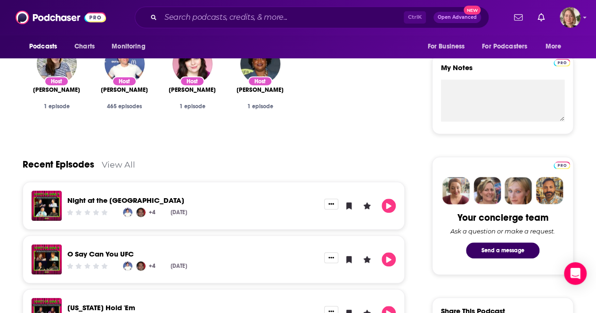
scroll to position [377, 0]
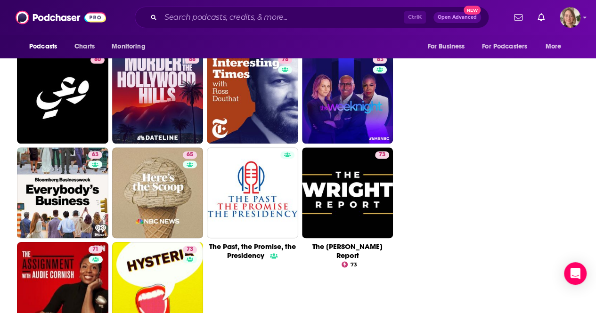
scroll to position [2311, 0]
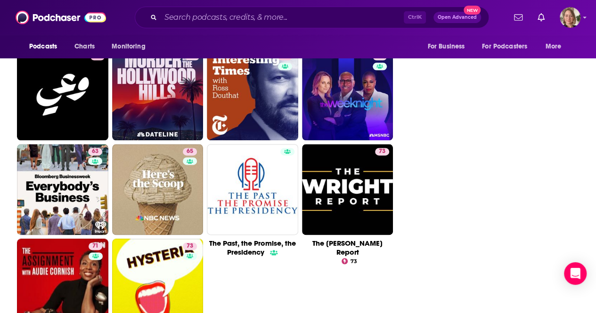
drag, startPoint x: 68, startPoint y: 263, endPoint x: 602, endPoint y: 185, distance: 539.8
click at [68, 263] on link "71 The Assignment with [PERSON_NAME]" at bounding box center [62, 284] width 91 height 91
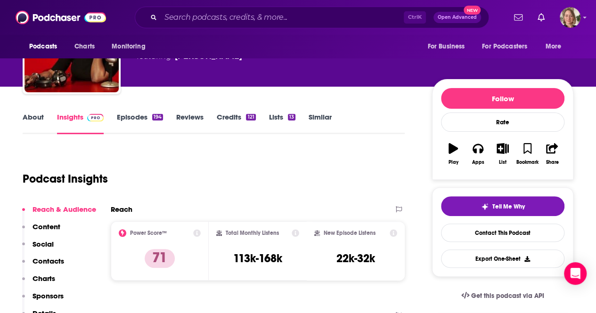
scroll to position [47, 0]
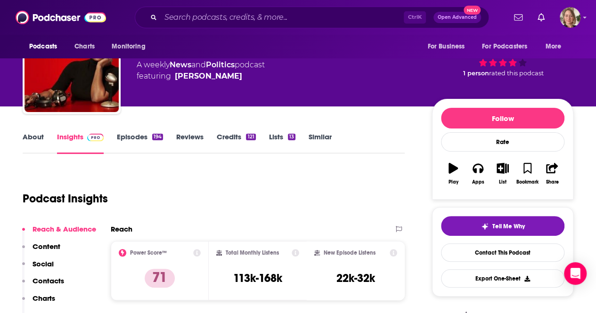
click at [27, 137] on link "About" at bounding box center [33, 143] width 21 height 22
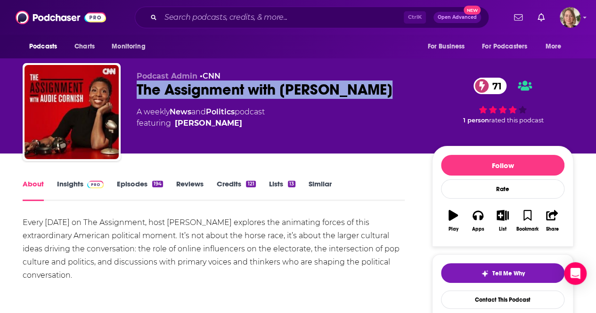
drag, startPoint x: 391, startPoint y: 88, endPoint x: 138, endPoint y: 97, distance: 253.6
click at [138, 97] on div "The Assignment with [PERSON_NAME] 71" at bounding box center [277, 90] width 280 height 18
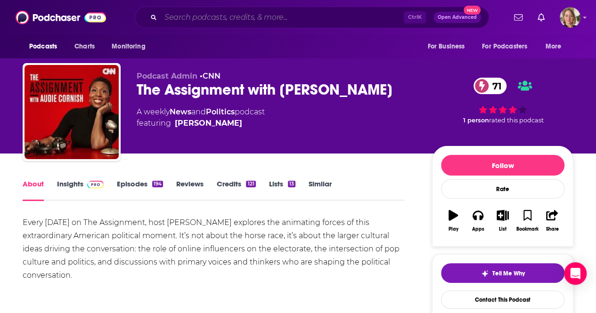
click at [173, 16] on input "Search podcasts, credits, & more..." at bounding box center [282, 17] width 243 height 15
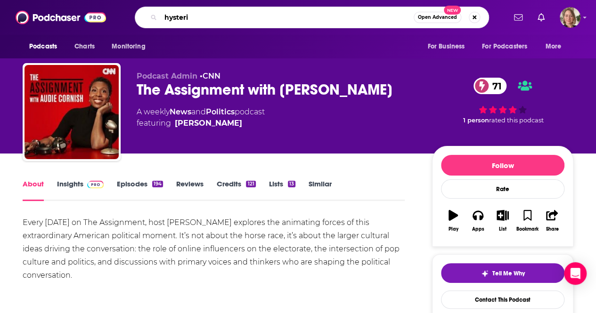
type input "hysteria"
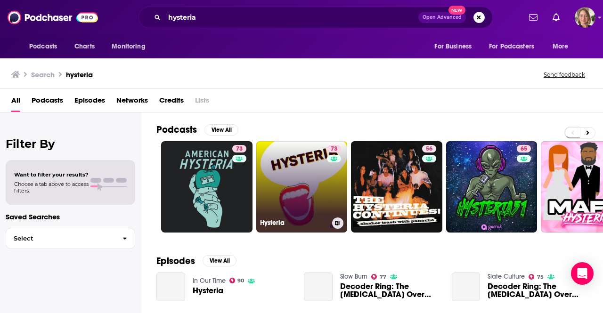
click at [286, 184] on link "73 [MEDICAL_DATA]" at bounding box center [301, 186] width 91 height 91
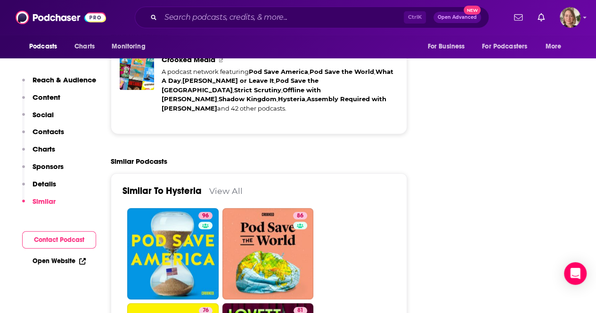
scroll to position [1978, 0]
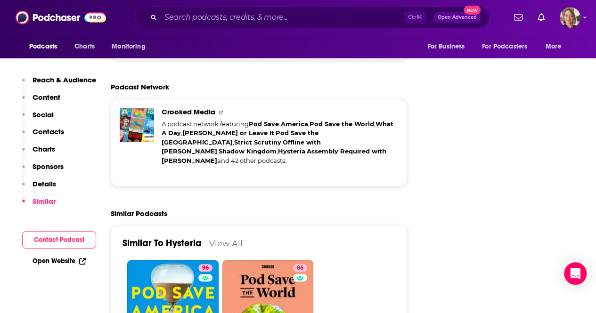
click at [237, 238] on link "View All" at bounding box center [225, 243] width 33 height 10
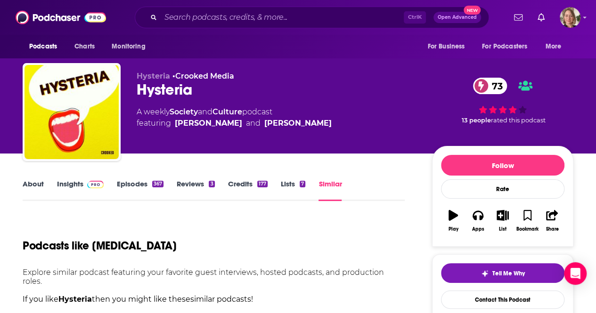
scroll to position [236, 0]
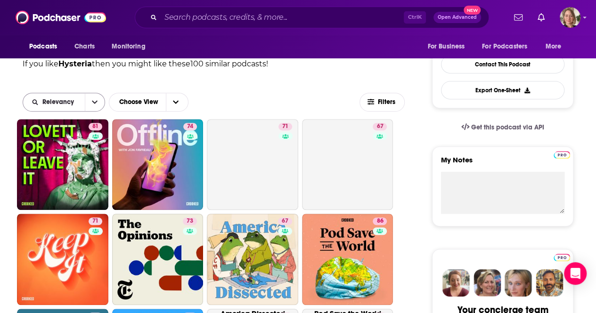
click at [97, 97] on button "open menu" at bounding box center [95, 102] width 20 height 18
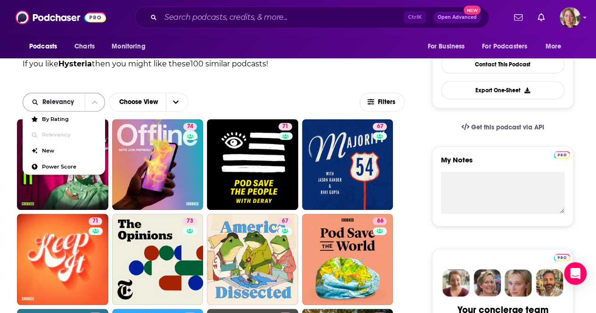
click at [97, 97] on button "close menu" at bounding box center [95, 102] width 20 height 18
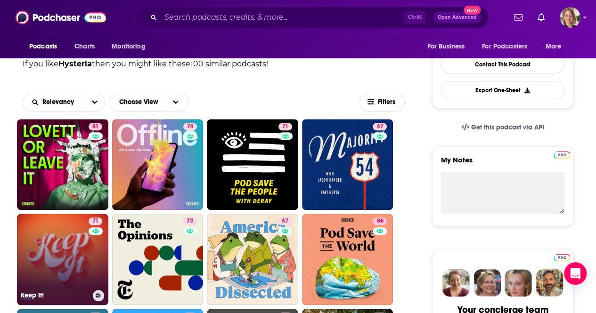
click at [46, 244] on link "71 Keep It!" at bounding box center [62, 259] width 91 height 91
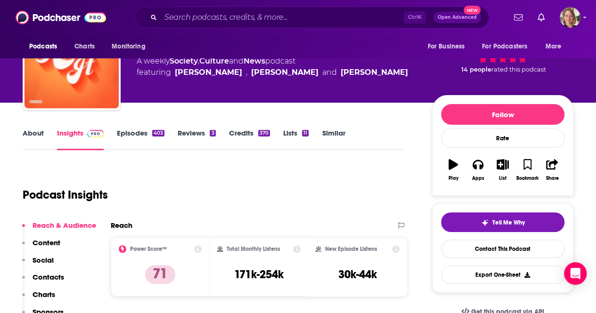
scroll to position [47, 0]
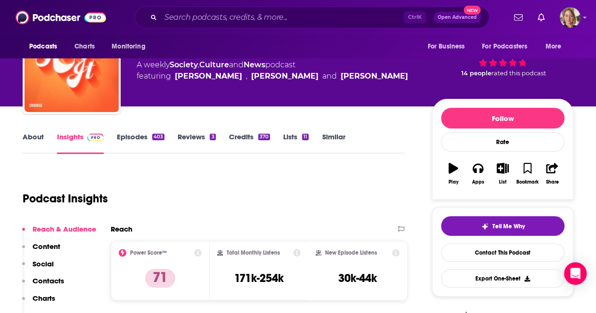
click at [37, 135] on link "About" at bounding box center [33, 143] width 21 height 22
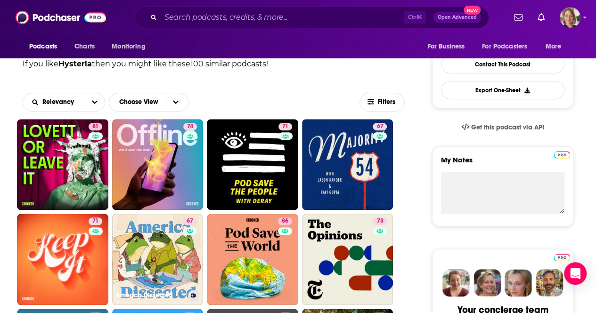
scroll to position [330, 0]
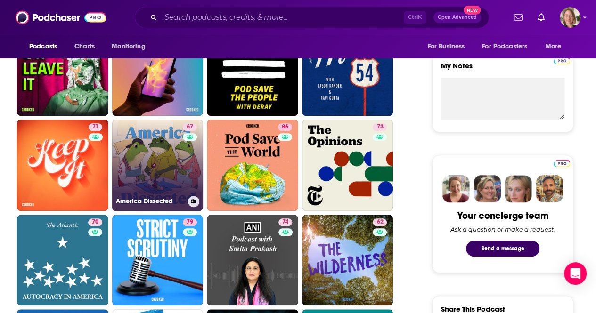
click at [150, 146] on link "67 America Dissected" at bounding box center [157, 165] width 91 height 91
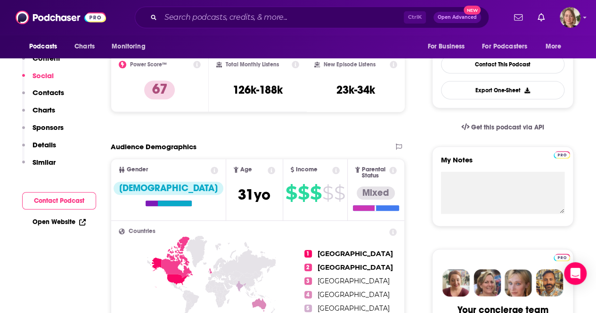
scroll to position [47, 0]
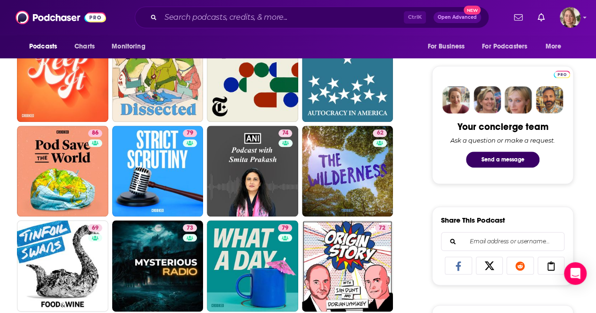
scroll to position [424, 0]
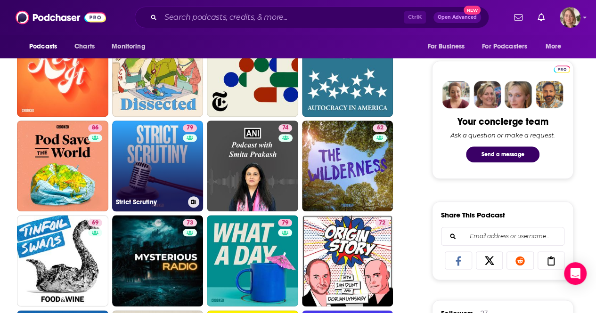
click at [151, 160] on link "79 Strict Scrutiny" at bounding box center [157, 166] width 91 height 91
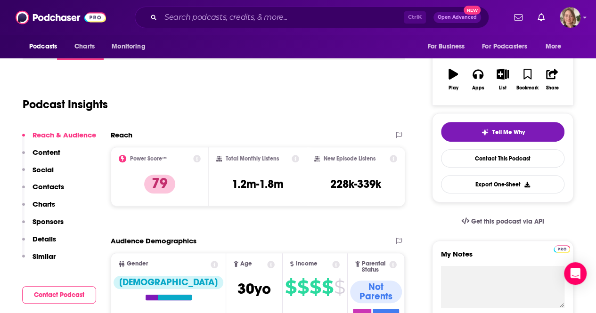
scroll to position [47, 0]
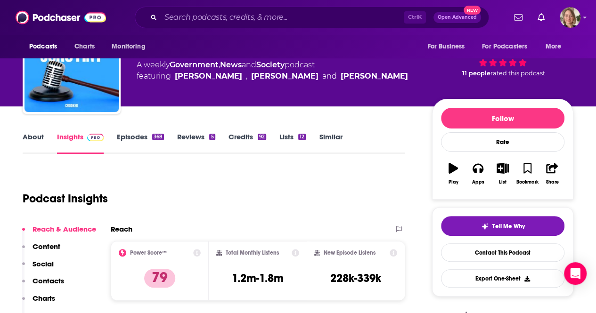
click at [36, 138] on link "About" at bounding box center [33, 143] width 21 height 22
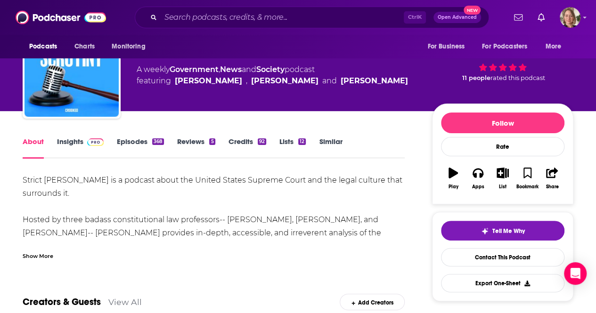
scroll to position [47, 0]
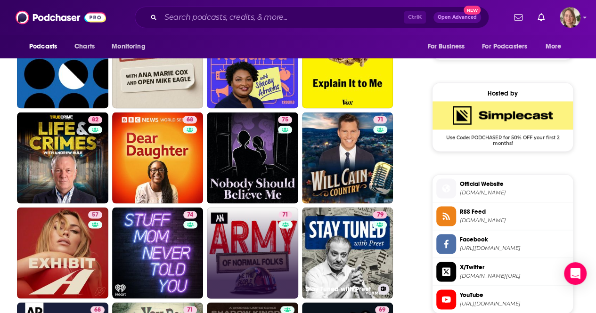
scroll to position [745, 0]
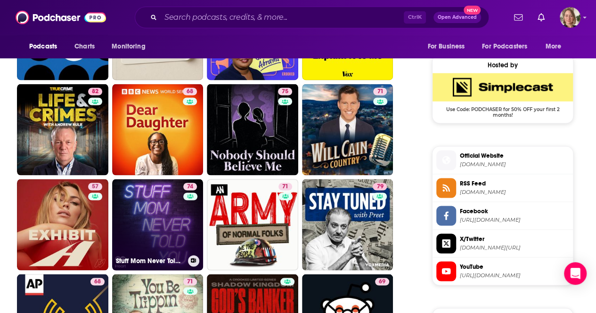
click at [152, 197] on link "74 Stuff Mom Never Told You" at bounding box center [157, 224] width 91 height 91
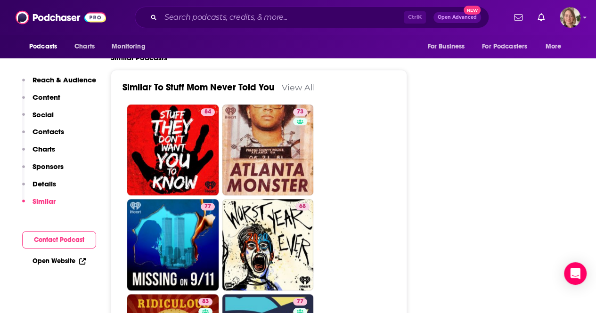
scroll to position [2025, 0]
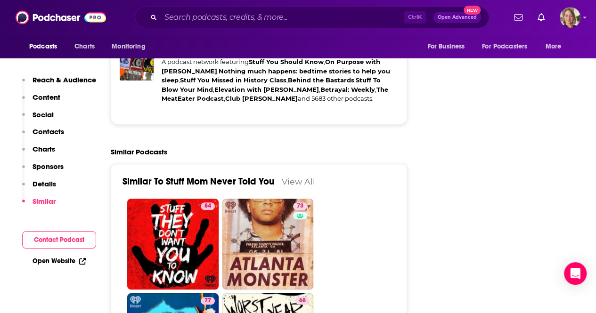
click at [285, 177] on link "View All" at bounding box center [298, 182] width 33 height 10
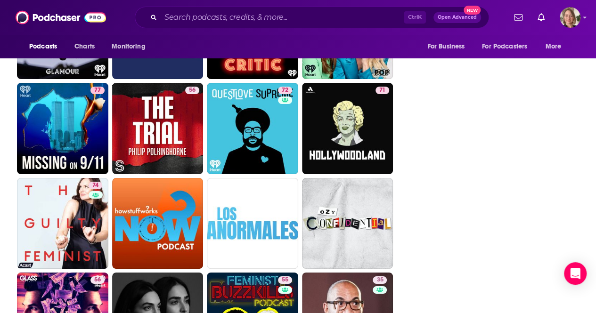
scroll to position [1743, 0]
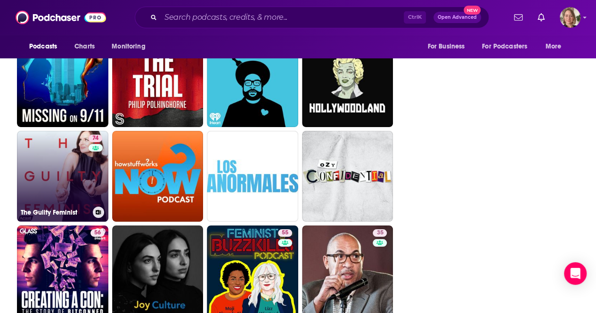
click at [49, 167] on link "74 The Guilty Feminist" at bounding box center [62, 176] width 91 height 91
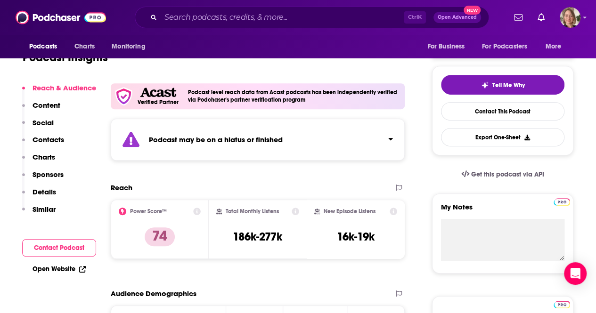
scroll to position [47, 0]
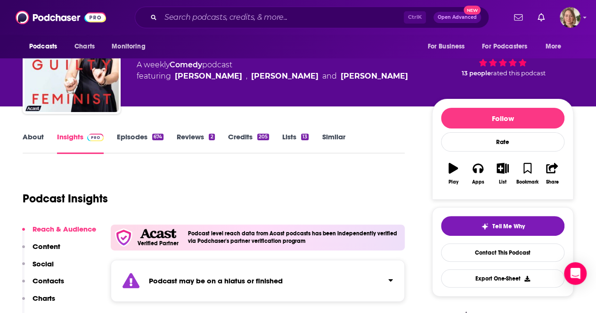
click at [37, 141] on link "About" at bounding box center [33, 143] width 21 height 22
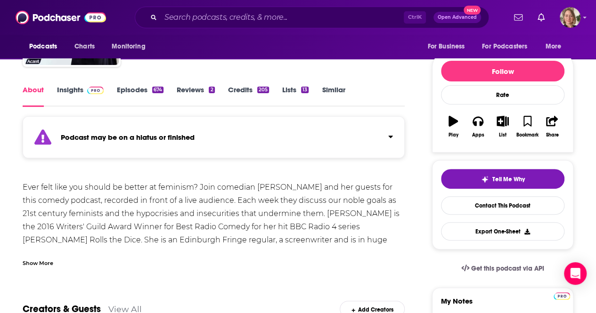
scroll to position [141, 0]
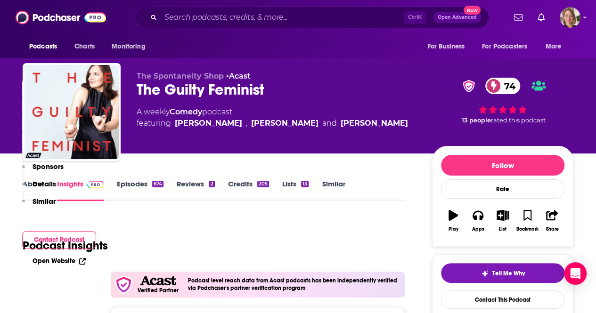
scroll to position [188, 0]
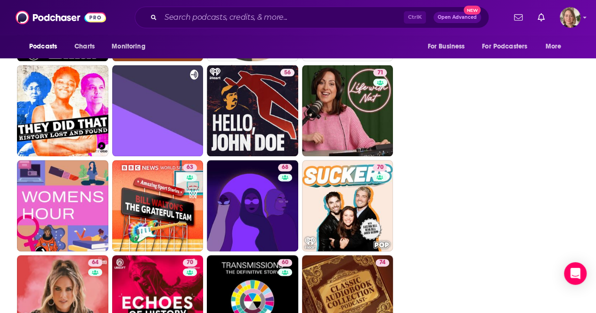
scroll to position [2299, 0]
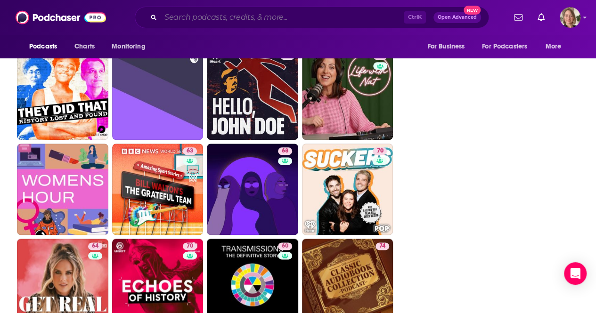
click at [199, 22] on input "Search podcasts, credits, & more..." at bounding box center [282, 17] width 243 height 15
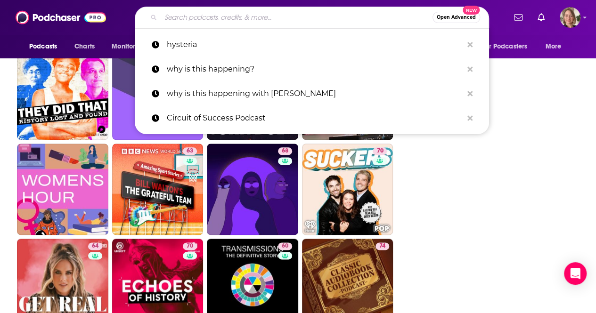
click at [199, 22] on input "Search podcasts, credits, & more..." at bounding box center [297, 17] width 272 height 15
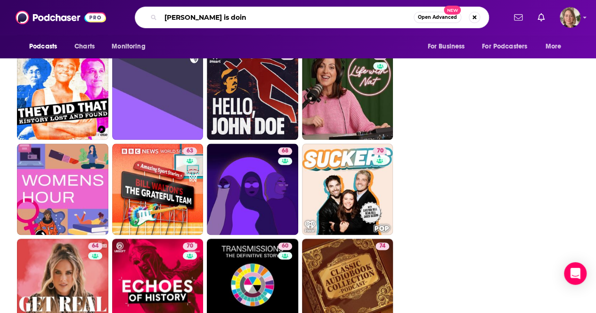
type input "busy philipps is doing"
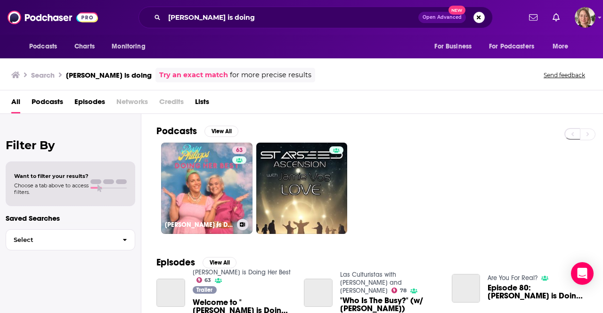
click at [227, 175] on link "63 Busy Philipps is Doing Her Best" at bounding box center [206, 188] width 91 height 91
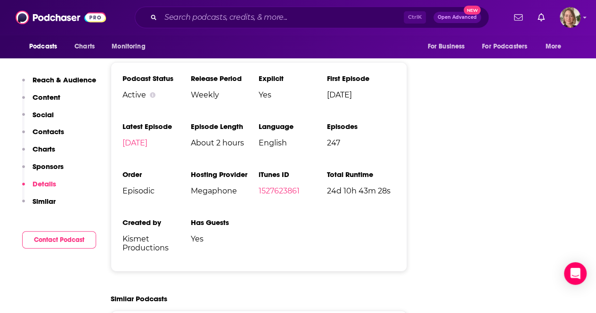
scroll to position [1696, 0]
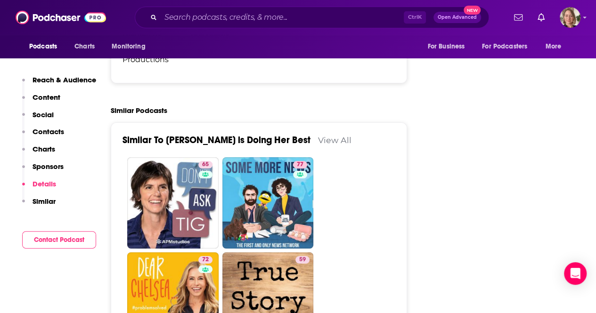
click at [325, 135] on link "View All" at bounding box center [334, 140] width 33 height 10
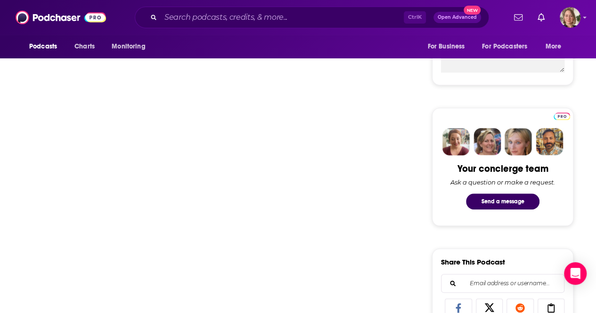
scroll to position [236, 0]
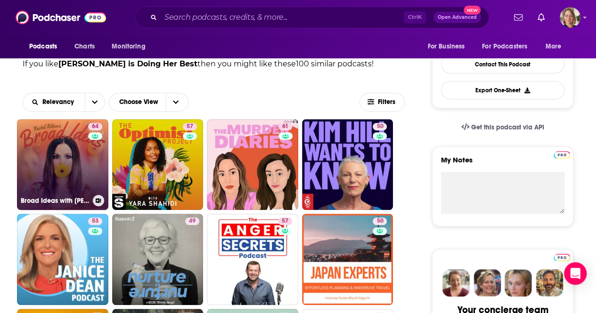
click at [85, 171] on link "64 Broad Ideas with Rachel Bilson & Olivia Allen" at bounding box center [62, 164] width 91 height 91
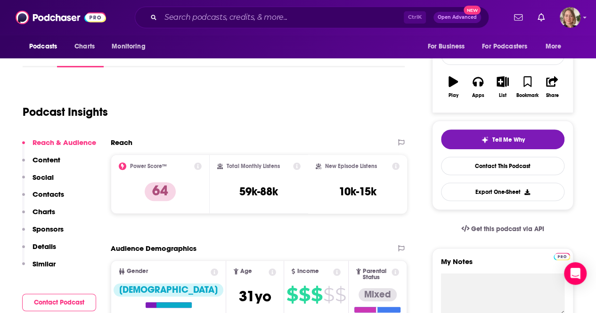
scroll to position [47, 0]
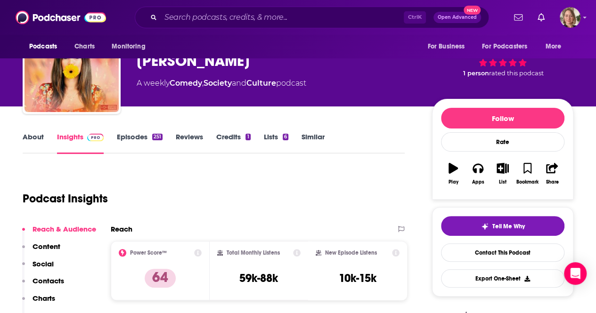
click at [33, 141] on link "About" at bounding box center [33, 143] width 21 height 22
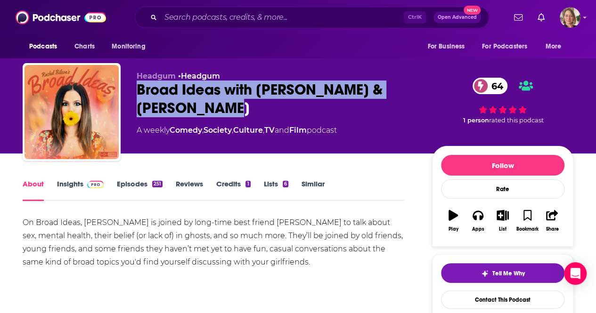
drag, startPoint x: 173, startPoint y: 109, endPoint x: 136, endPoint y: 97, distance: 39.8
click at [136, 97] on div "Headgum • Headgum Broad Ideas with Rachel Bilson & Olivia Allen 64 A weekly Com…" at bounding box center [298, 114] width 551 height 102
copy h1 "Broad Ideas with Rachel Bilson & Olivia Allen"
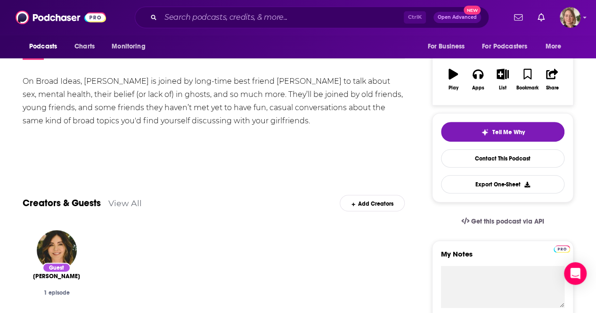
click at [67, 60] on link "Insights" at bounding box center [80, 49] width 47 height 22
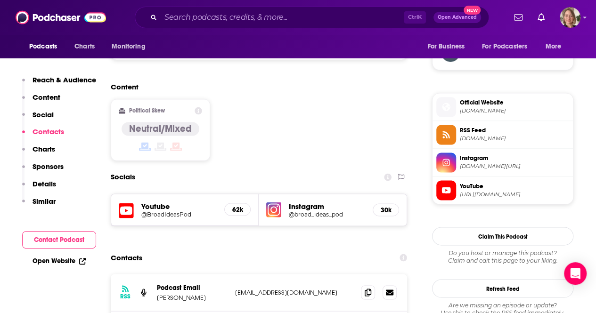
scroll to position [754, 0]
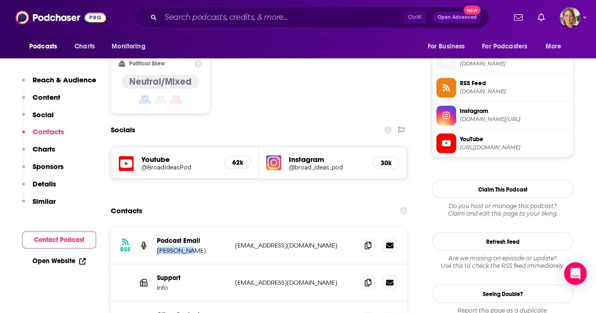
drag, startPoint x: 194, startPoint y: 203, endPoint x: 154, endPoint y: 203, distance: 39.6
click at [154, 227] on div "RSS Podcast Email Rob Holysz broadideaspod@gmail.com broadideaspod@gmail.com" at bounding box center [259, 245] width 296 height 37
copy p "Rob Holysz"
click at [175, 246] on p "Rob Holysz" at bounding box center [192, 250] width 71 height 8
drag, startPoint x: 187, startPoint y: 203, endPoint x: 171, endPoint y: 202, distance: 16.1
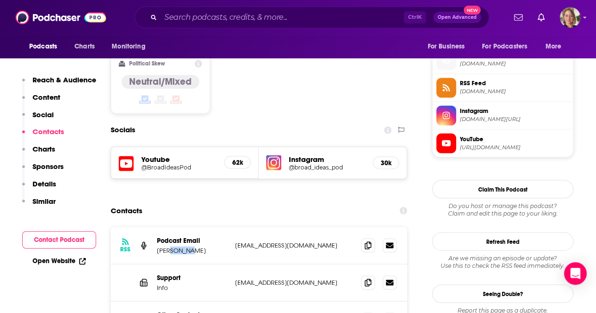
click at [171, 246] on p "Rob Holysz" at bounding box center [192, 250] width 71 height 8
copy p "Holysz"
click at [368, 241] on icon at bounding box center [368, 245] width 7 height 8
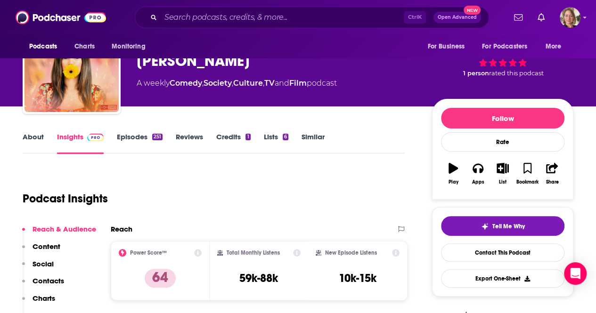
scroll to position [0, 0]
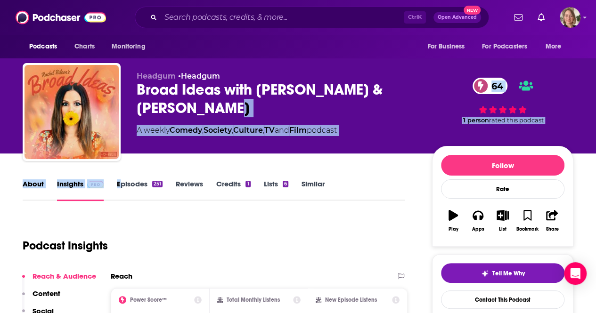
drag, startPoint x: 189, startPoint y: 114, endPoint x: 122, endPoint y: 159, distance: 81.1
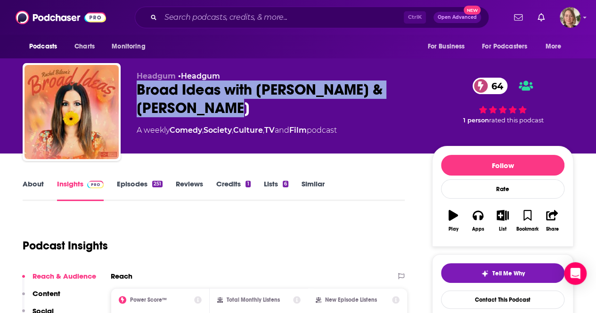
drag, startPoint x: 172, startPoint y: 113, endPoint x: 137, endPoint y: 90, distance: 41.9
click at [137, 90] on div "Broad Ideas with Rachel Bilson & Olivia Allen 64" at bounding box center [277, 99] width 280 height 37
copy h2 "Broad Ideas with Rachel Bilson & Olivia Allen"
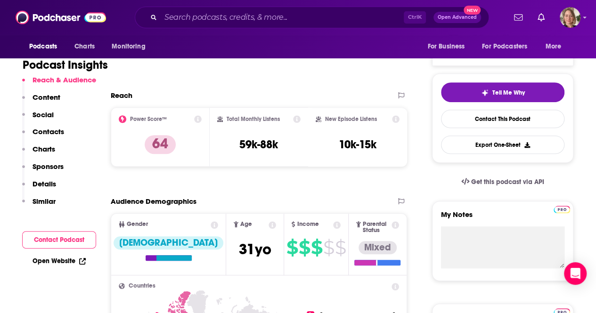
scroll to position [188, 0]
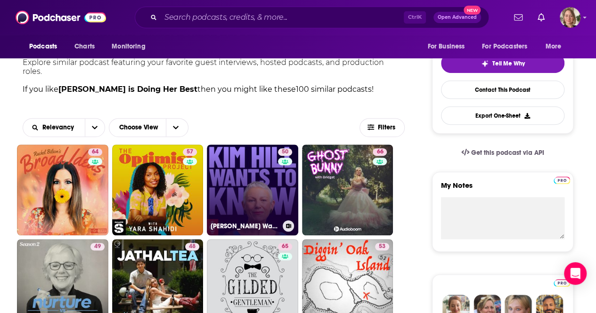
scroll to position [188, 0]
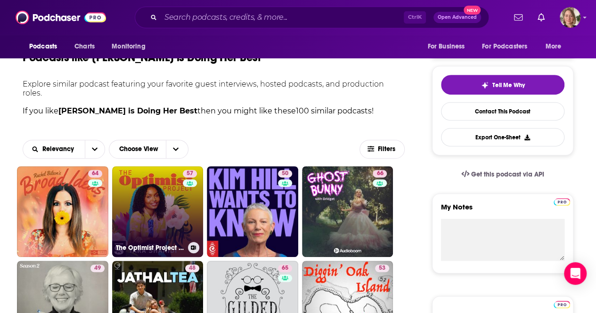
click at [159, 199] on link "57 The Optimist Project with Yara Shahidi" at bounding box center [157, 211] width 91 height 91
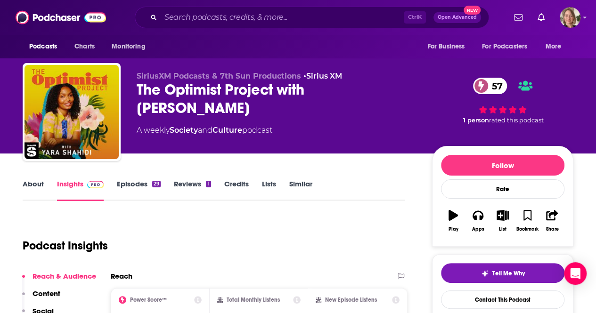
scroll to position [94, 0]
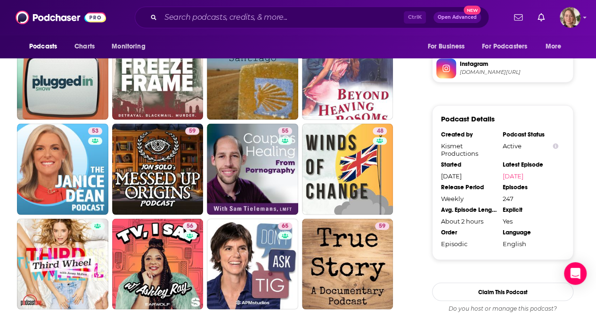
scroll to position [848, 0]
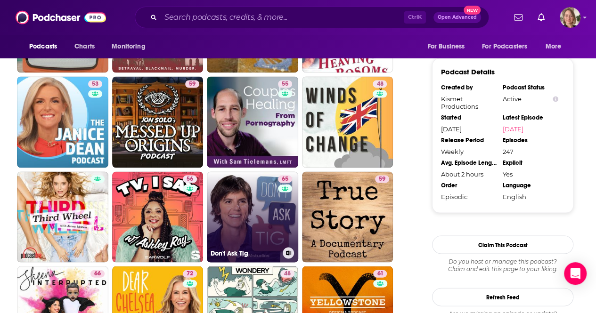
click at [242, 193] on link "65 Don't Ask Tig" at bounding box center [252, 216] width 91 height 91
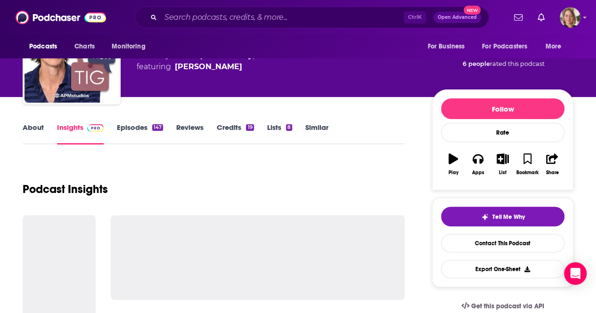
scroll to position [94, 0]
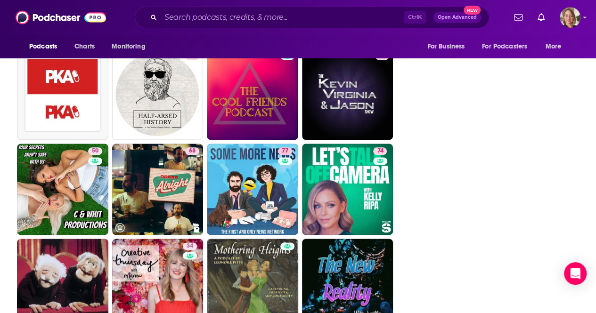
scroll to position [2111, 0]
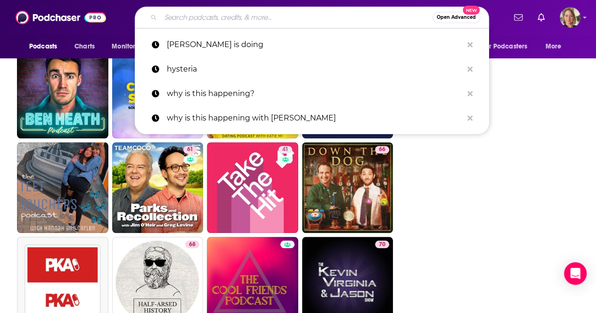
click at [231, 20] on input "Search podcasts, credits, & more..." at bounding box center [297, 17] width 272 height 15
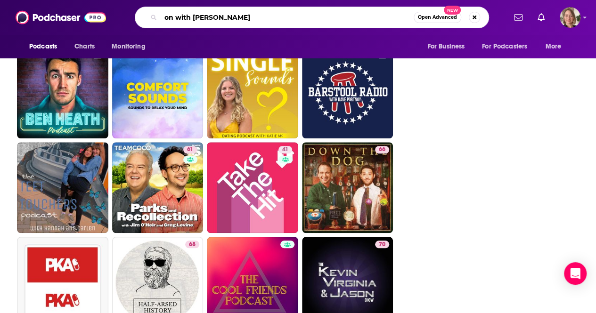
type input "on with kara swisher"
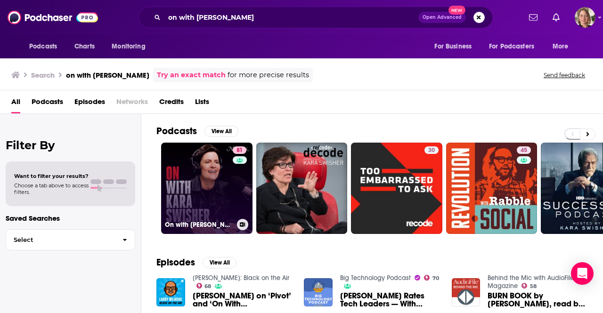
click at [227, 173] on link "81 On with Kara Swisher" at bounding box center [206, 188] width 91 height 91
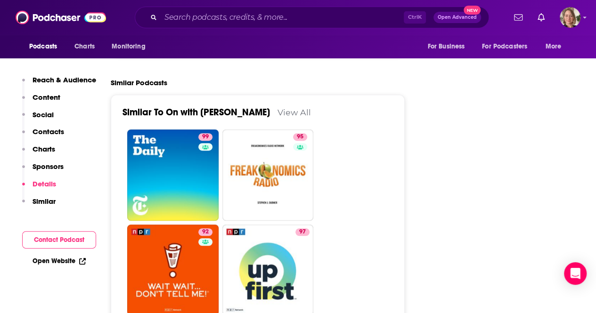
scroll to position [1884, 0]
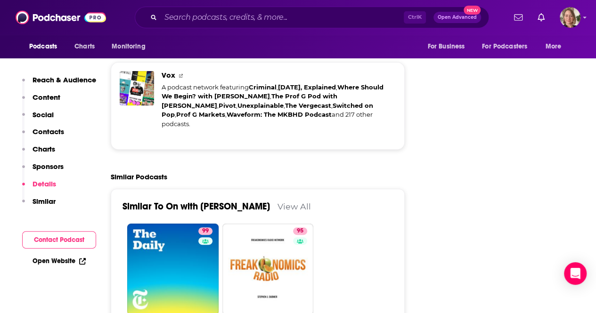
click at [288, 202] on link "View All" at bounding box center [293, 207] width 33 height 10
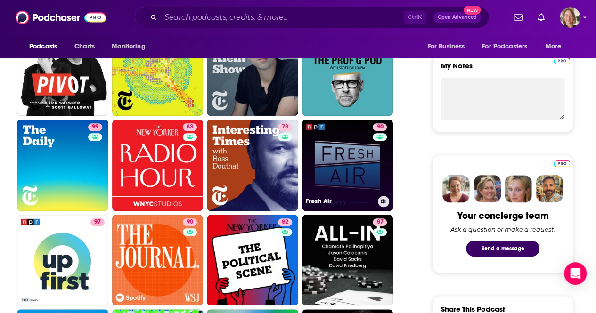
scroll to position [283, 0]
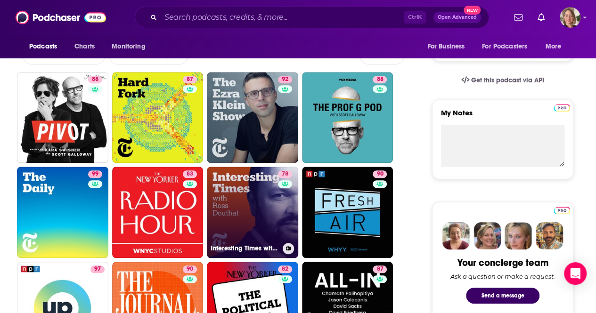
click at [252, 193] on link "78 Interesting Times with Ross Douthat" at bounding box center [252, 212] width 91 height 91
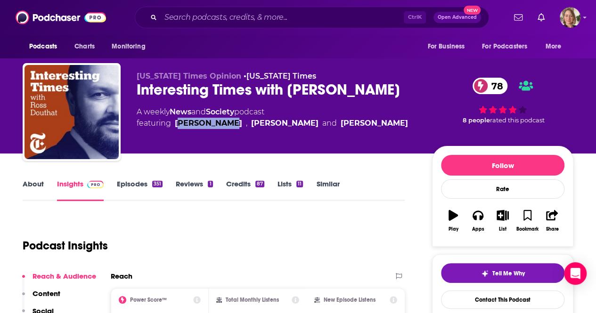
drag, startPoint x: 227, startPoint y: 124, endPoint x: 179, endPoint y: 124, distance: 49.0
click at [179, 124] on div "Ross Douthat" at bounding box center [208, 123] width 67 height 11
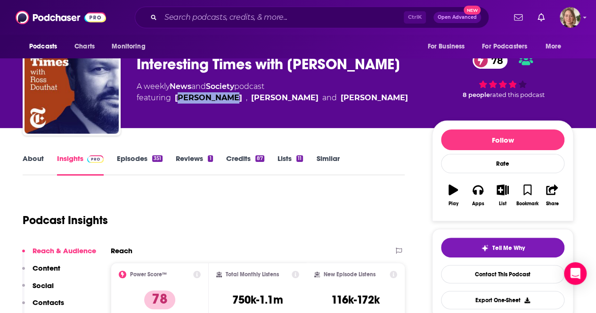
scroll to position [47, 0]
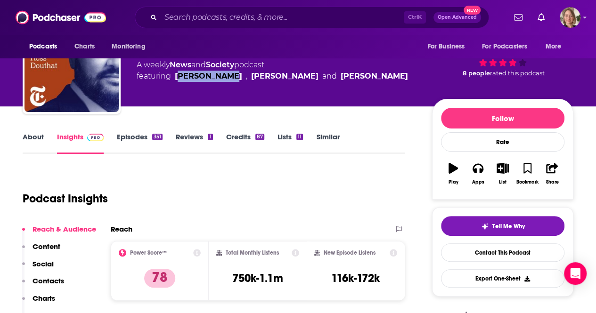
click at [219, 81] on div "Ross Douthat" at bounding box center [208, 76] width 67 height 11
drag, startPoint x: 228, startPoint y: 77, endPoint x: 173, endPoint y: 76, distance: 55.6
click at [173, 76] on span "featuring Ross Douthat , Michelle Goldberg and Lydia Polgreen" at bounding box center [272, 76] width 271 height 11
click at [29, 136] on link "About" at bounding box center [33, 143] width 21 height 22
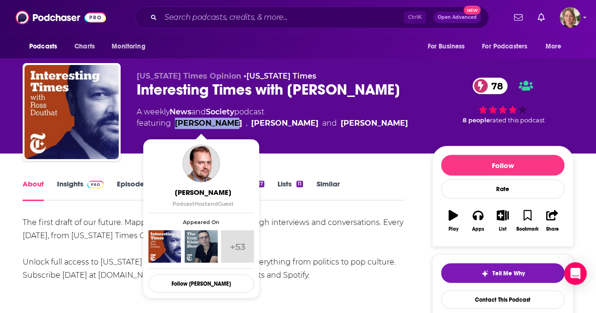
drag, startPoint x: 228, startPoint y: 124, endPoint x: 175, endPoint y: 123, distance: 53.7
click at [175, 123] on span "featuring Ross Douthat , Michelle Goldberg and Lydia Polgreen" at bounding box center [272, 123] width 271 height 11
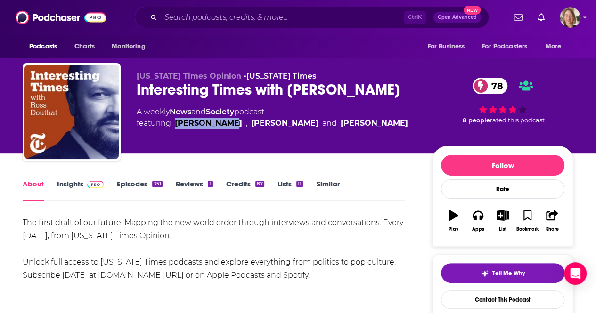
copy link "Ross Douthat"
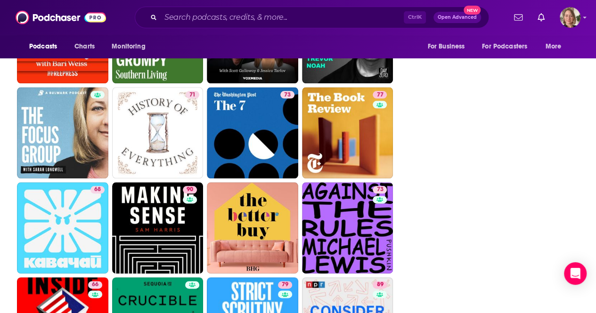
scroll to position [2299, 0]
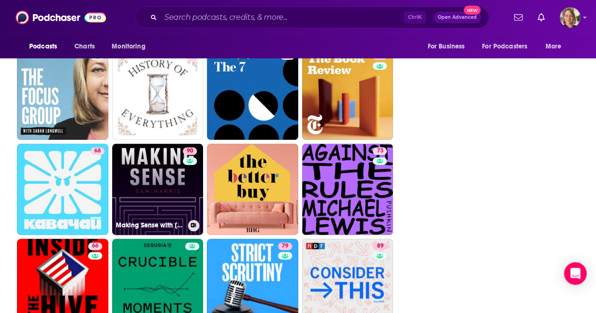
click at [139, 187] on link "90 Making Sense with Sam Harris" at bounding box center [157, 189] width 91 height 91
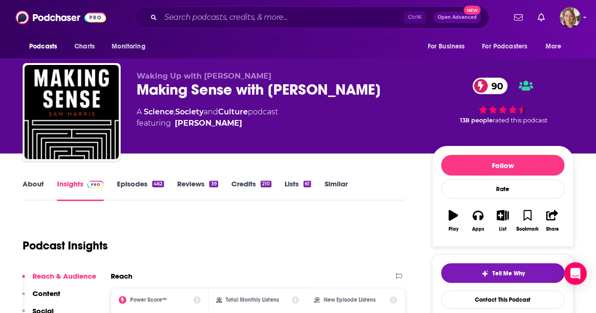
click at [40, 182] on link "About" at bounding box center [33, 190] width 21 height 22
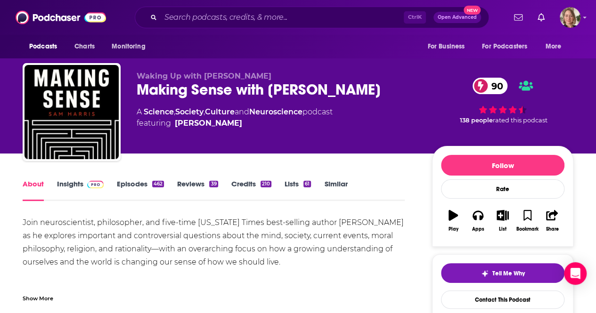
scroll to position [188, 0]
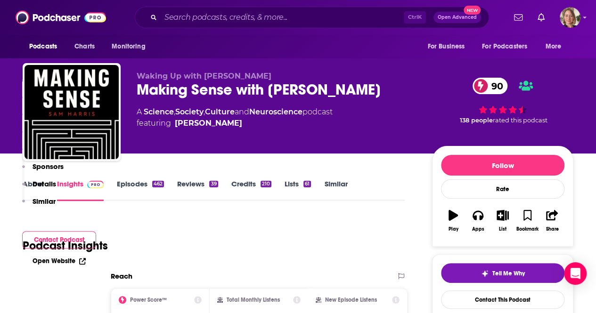
scroll to position [188, 0]
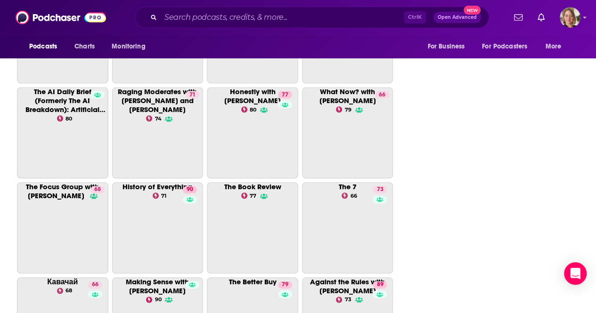
scroll to position [2299, 0]
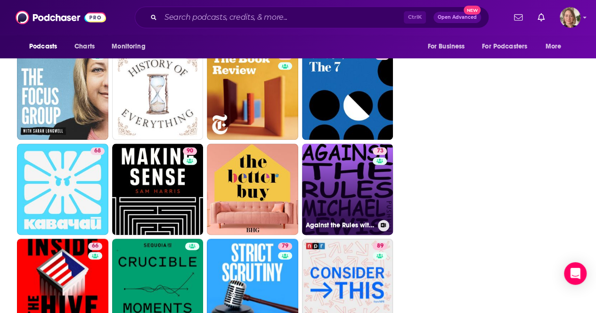
click at [331, 187] on link "73 Against the Rules with Michael Lewis" at bounding box center [347, 189] width 91 height 91
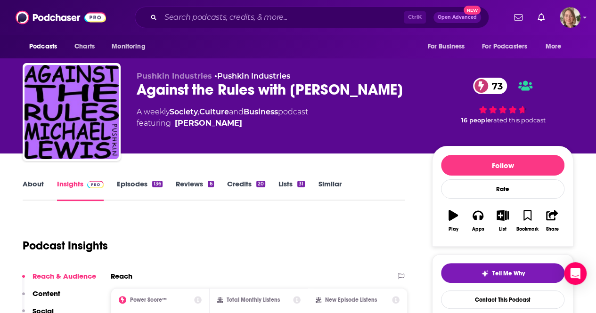
scroll to position [94, 0]
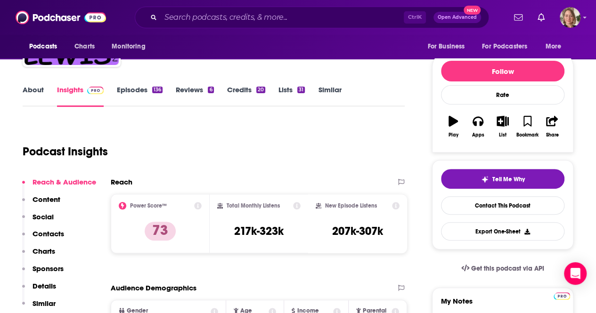
click at [26, 91] on link "About" at bounding box center [33, 96] width 21 height 22
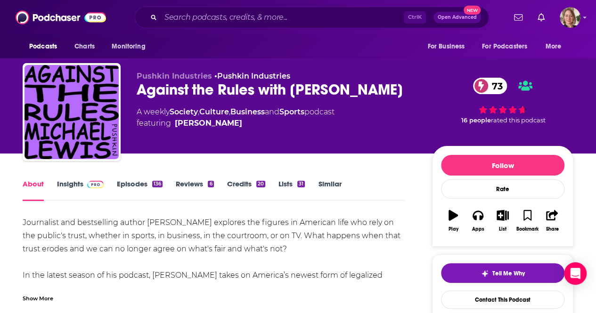
scroll to position [47, 0]
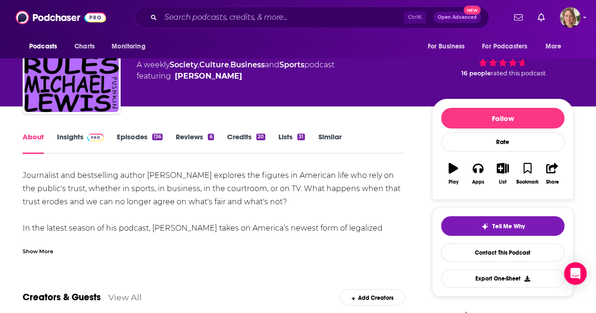
click at [34, 248] on div "Show More" at bounding box center [38, 250] width 31 height 9
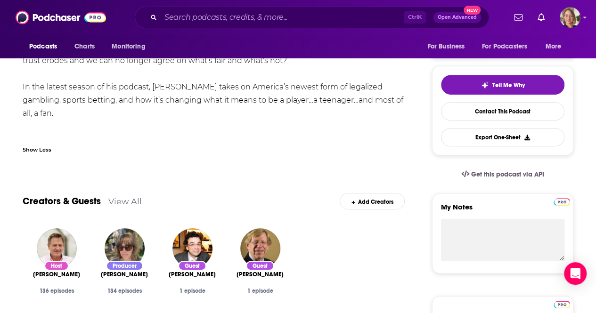
scroll to position [0, 0]
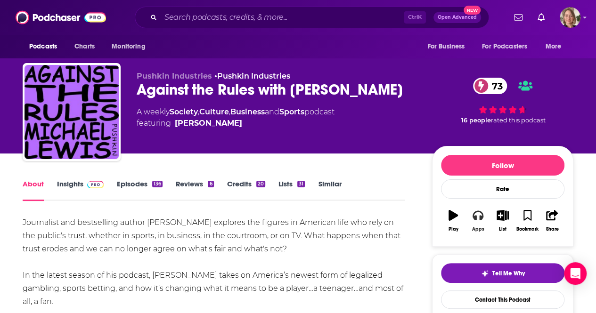
click at [478, 217] on icon "button" at bounding box center [477, 215] width 10 height 10
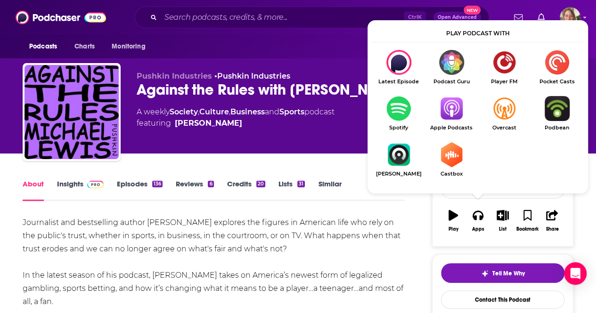
click at [451, 107] on img "Show Listen On dropdown" at bounding box center [451, 108] width 53 height 25
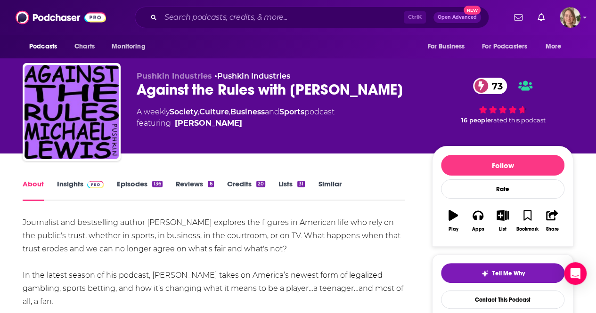
scroll to position [47, 0]
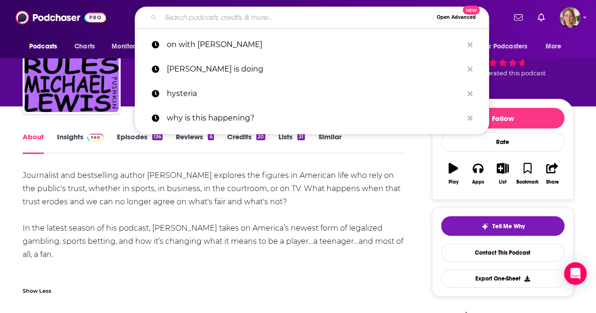
click at [173, 21] on input "Search podcasts, credits, & more..." at bounding box center [297, 17] width 272 height 15
paste input "Prosecuting Donald Trump"
type input "Prosecuting Donald Trump"
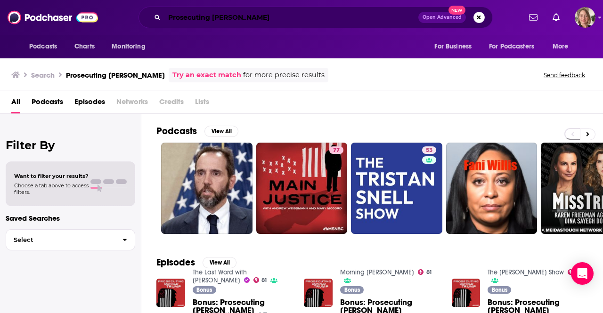
click at [298, 18] on input "Prosecuting Donald Trump" at bounding box center [291, 17] width 254 height 15
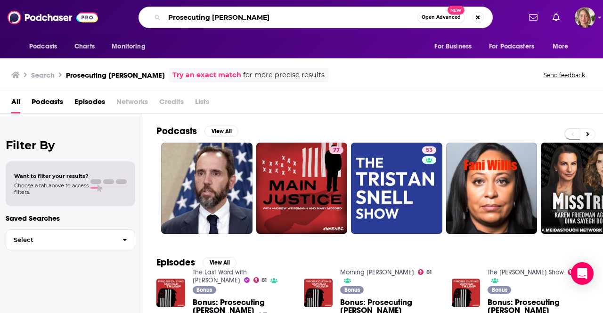
click at [298, 18] on input "Prosecuting Donald Trump" at bounding box center [290, 17] width 253 height 15
paste input "Trumpcast"
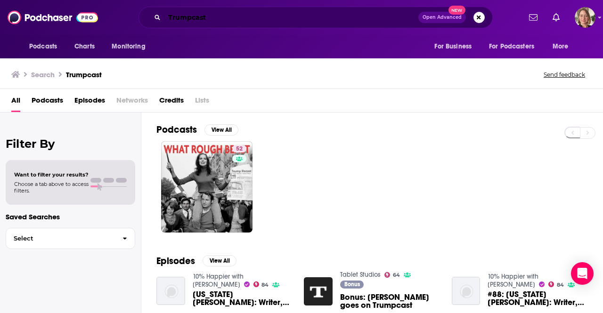
click at [207, 16] on input "Trumpcast" at bounding box center [291, 17] width 254 height 15
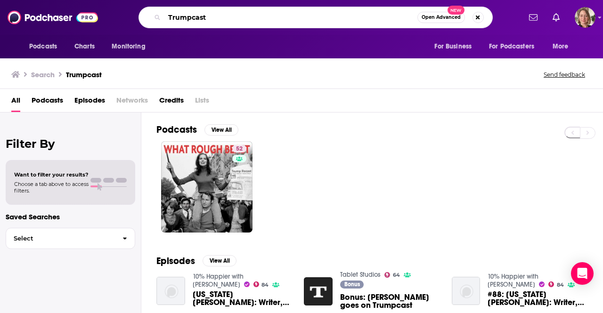
click at [207, 16] on input "Trumpcast" at bounding box center [290, 17] width 253 height 15
paste input "Guys We Fucked"
type input "Guys We Fucked"
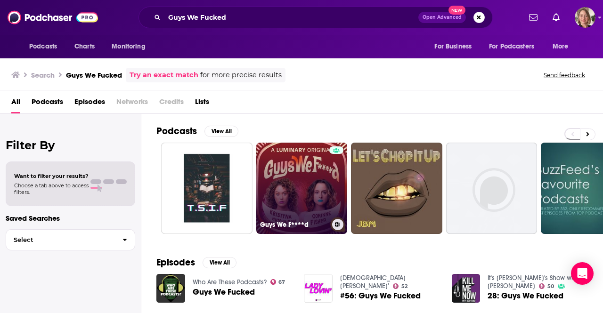
click at [295, 172] on link "Guys We F****d" at bounding box center [301, 188] width 91 height 91
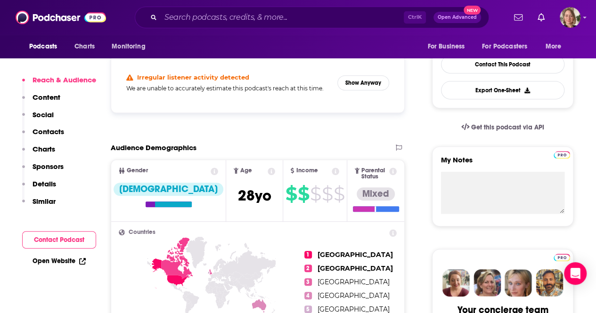
scroll to position [94, 0]
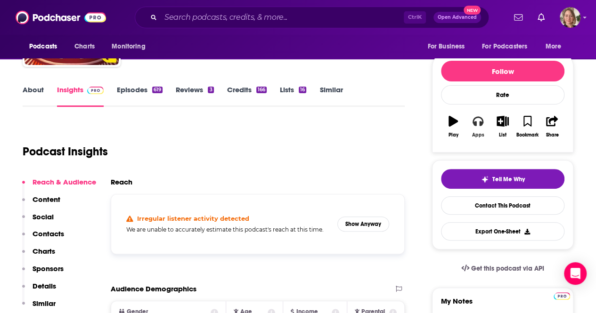
click at [477, 129] on button "Apps" at bounding box center [477, 127] width 24 height 34
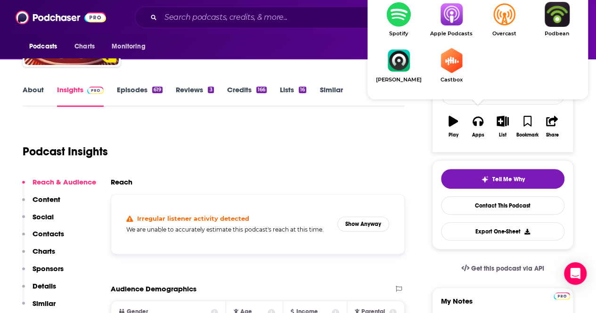
click at [452, 17] on img "Show Listen On dropdown" at bounding box center [451, 14] width 53 height 25
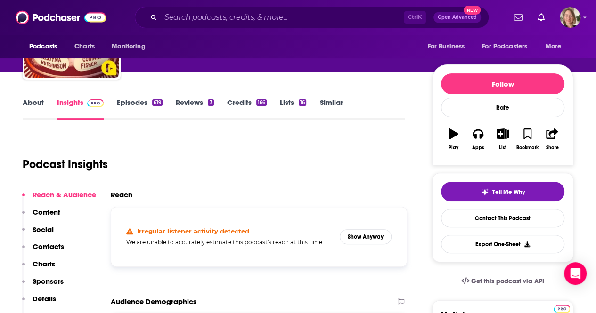
scroll to position [0, 0]
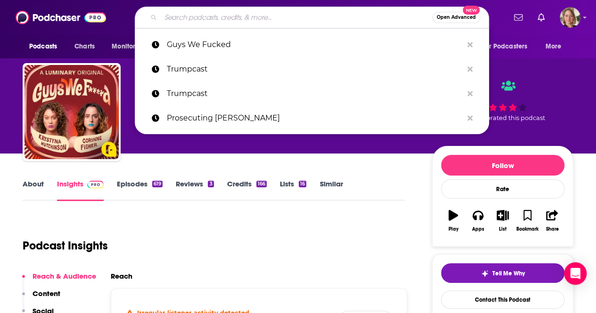
click at [209, 18] on input "Search podcasts, credits, & more..." at bounding box center [297, 17] width 272 height 15
paste input "The Waves"
type input "The Waves"
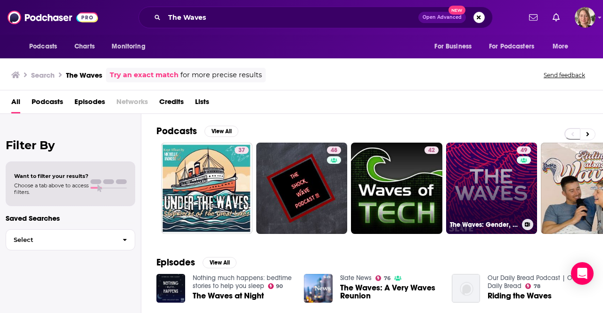
click at [508, 170] on link "49 The Waves: Gender, Relationships, Feminism" at bounding box center [491, 188] width 91 height 91
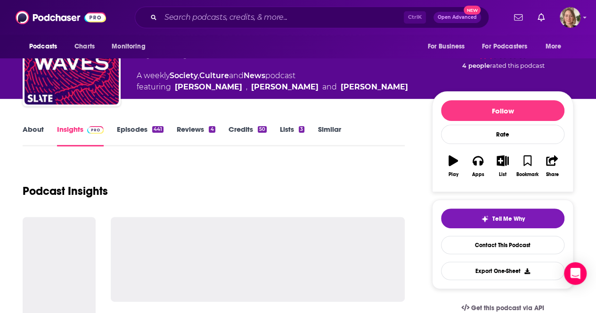
scroll to position [94, 0]
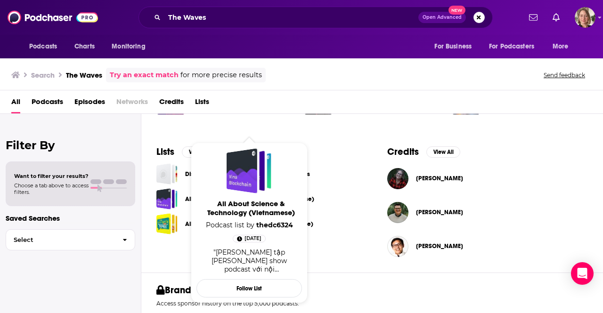
scroll to position [347, 0]
